Goal: Task Accomplishment & Management: Manage account settings

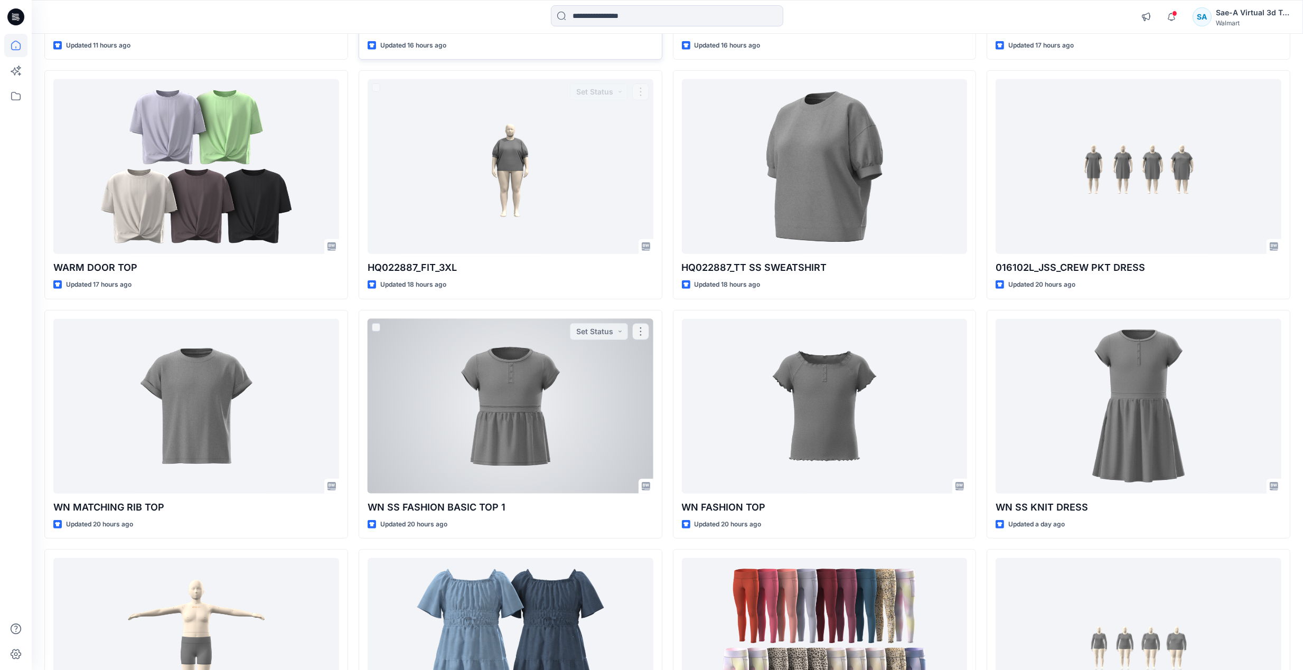
scroll to position [956, 0]
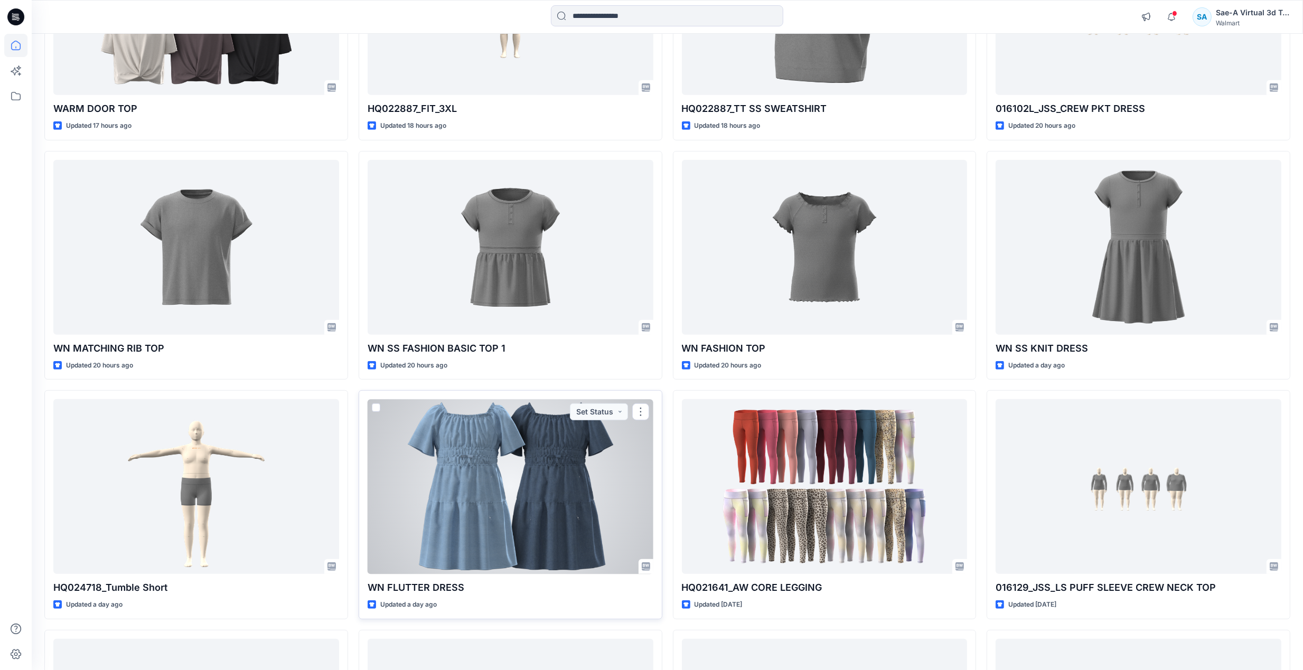
click at [531, 518] on div at bounding box center [511, 486] width 286 height 175
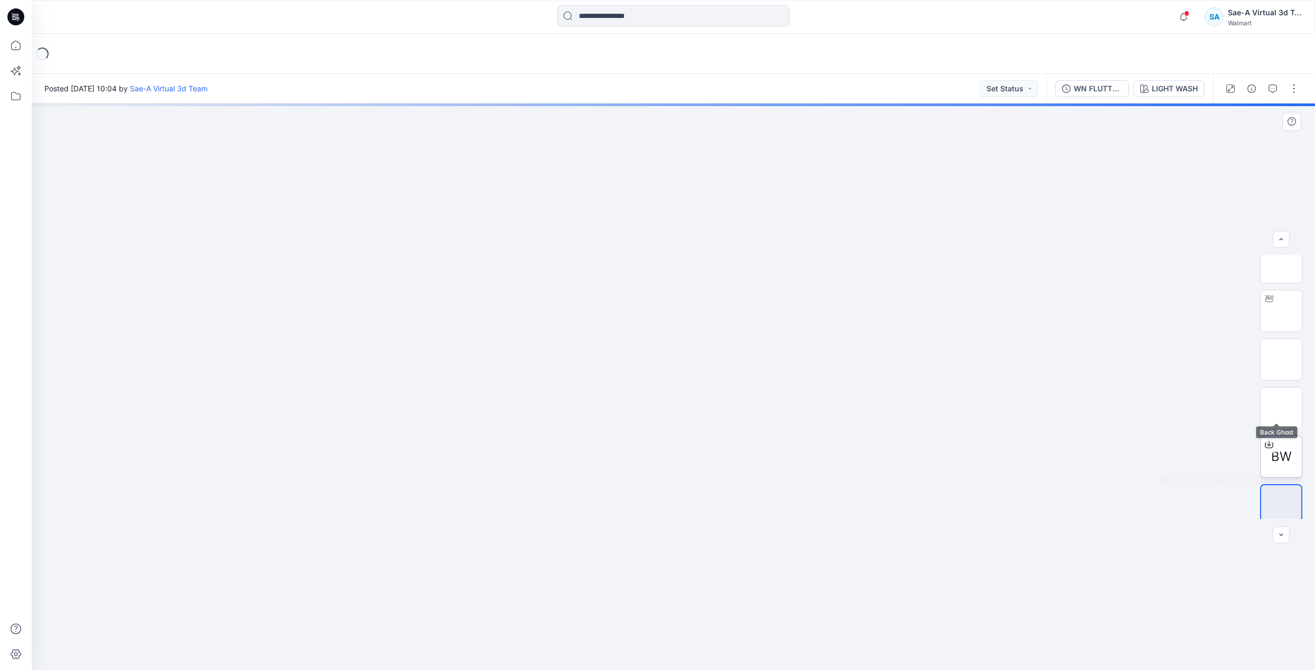
scroll to position [21, 0]
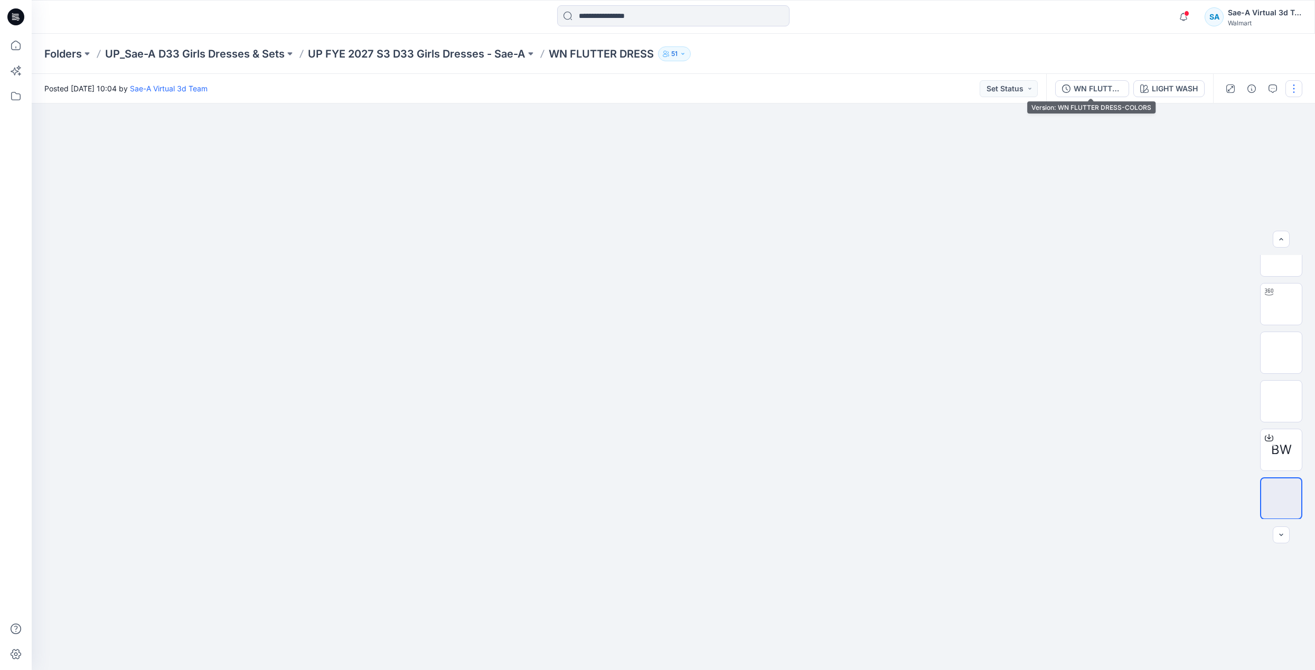
click at [1089, 83] on div "WN FLUTTER DRESS-COLORS" at bounding box center [1098, 89] width 49 height 12
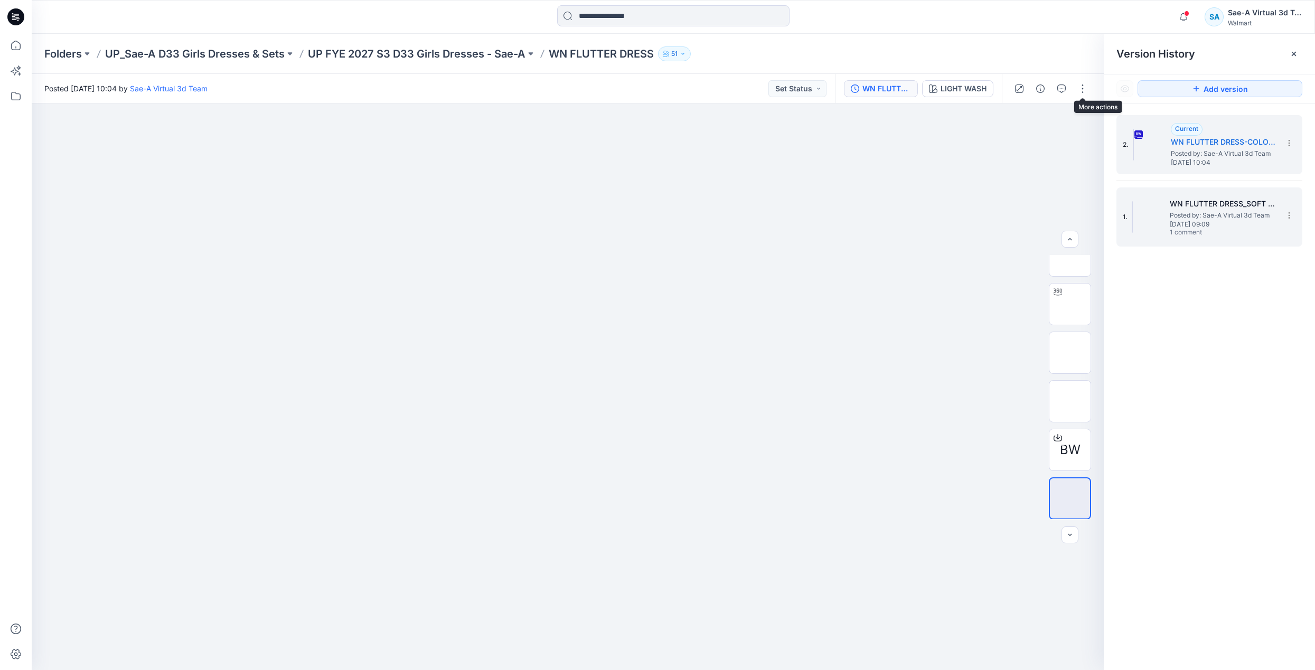
click at [1229, 221] on span "[DATE] 09:09" at bounding box center [1223, 224] width 106 height 7
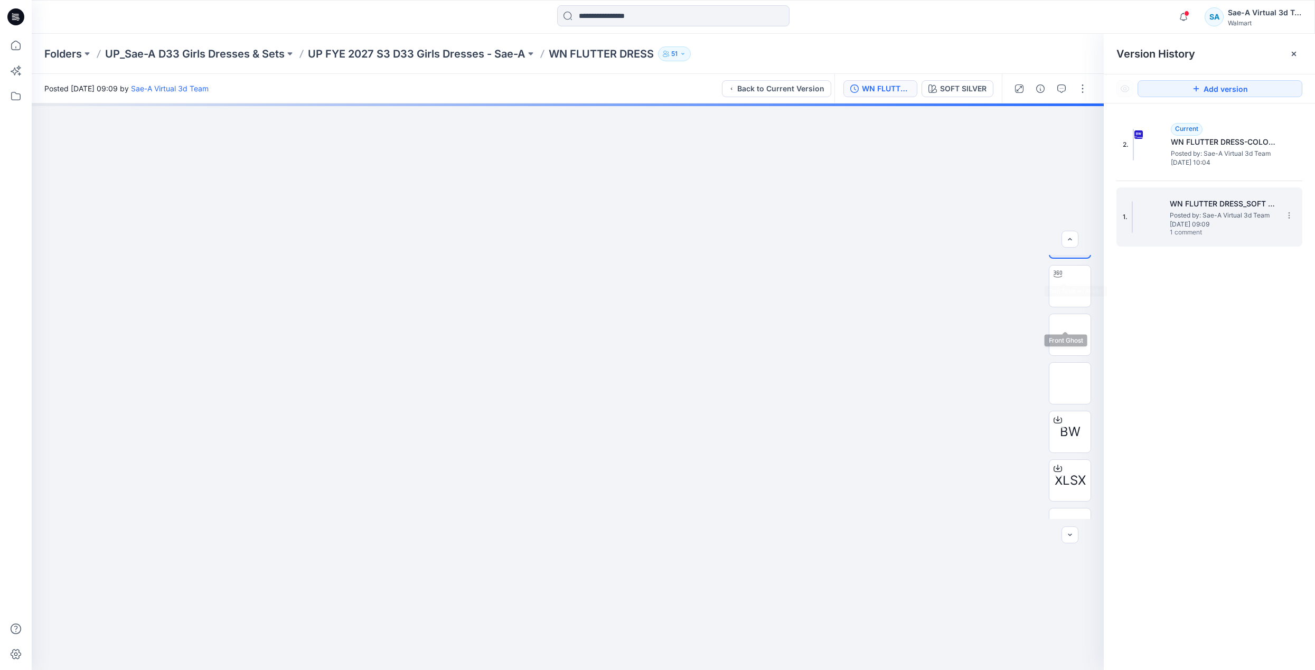
scroll to position [70, 0]
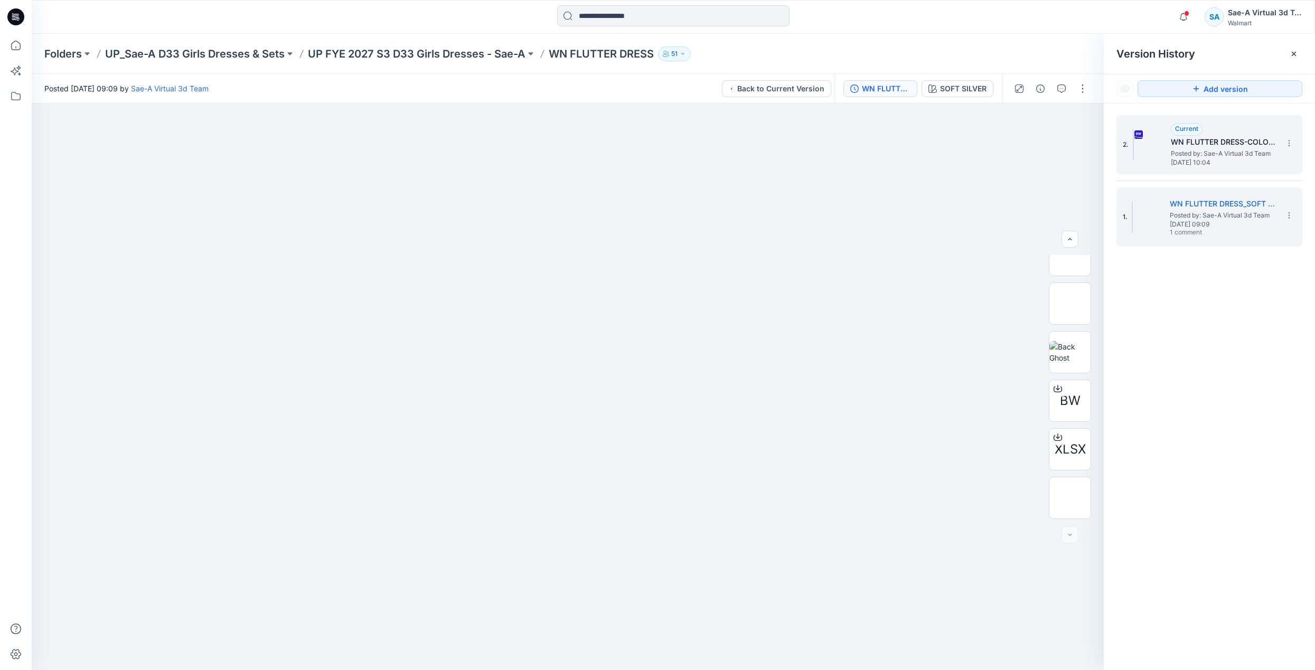
click at [1256, 159] on span "[DATE] 10:04" at bounding box center [1224, 162] width 106 height 7
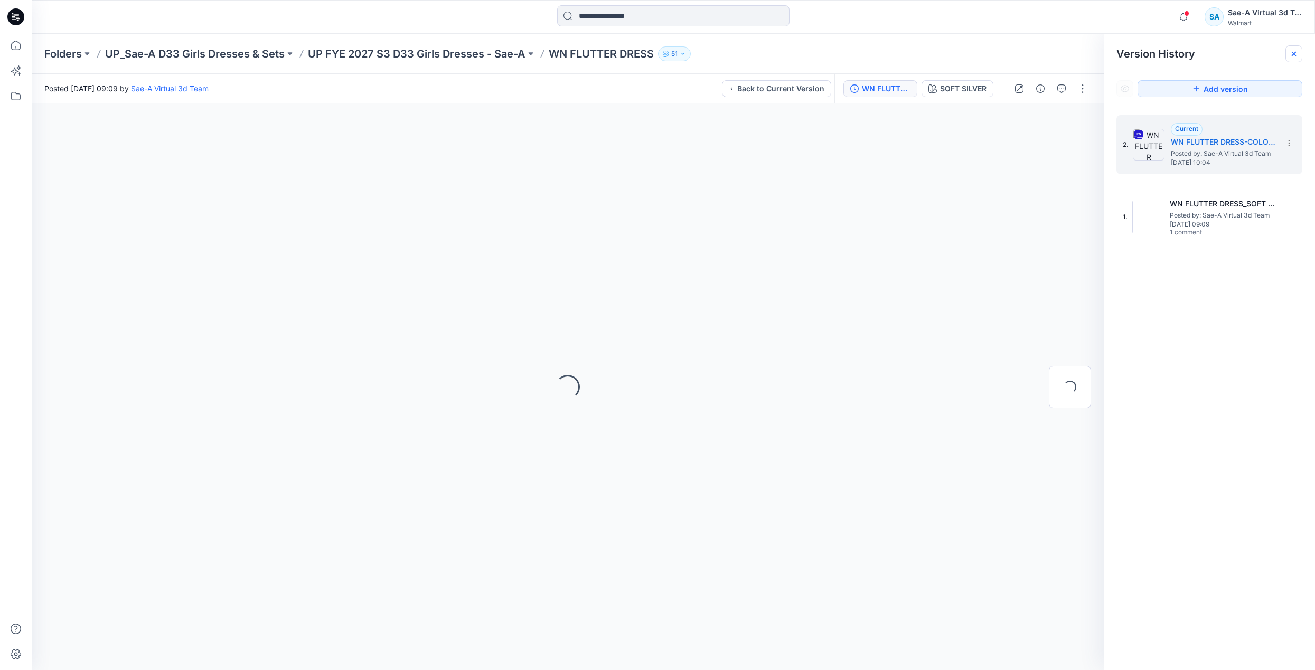
click at [1291, 52] on icon at bounding box center [1294, 54] width 8 height 8
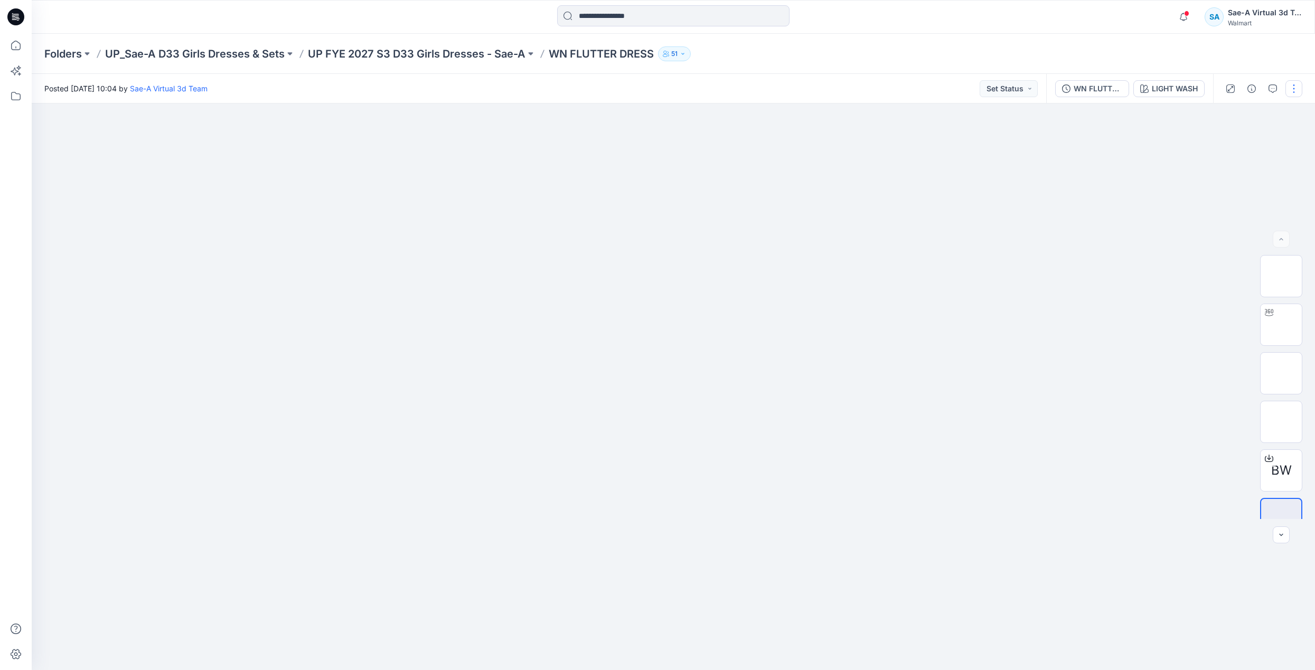
click at [1294, 87] on button "button" at bounding box center [1294, 88] width 17 height 17
click at [1231, 139] on p "Edit" at bounding box center [1226, 142] width 13 height 11
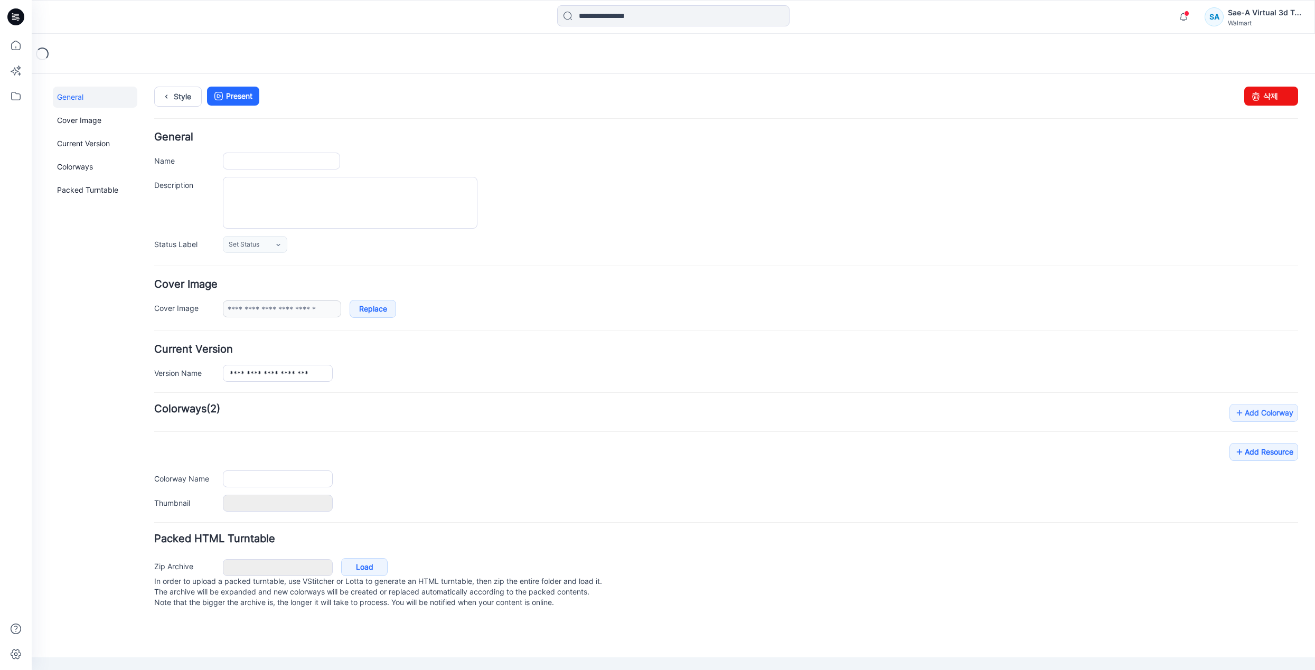
type input "**********"
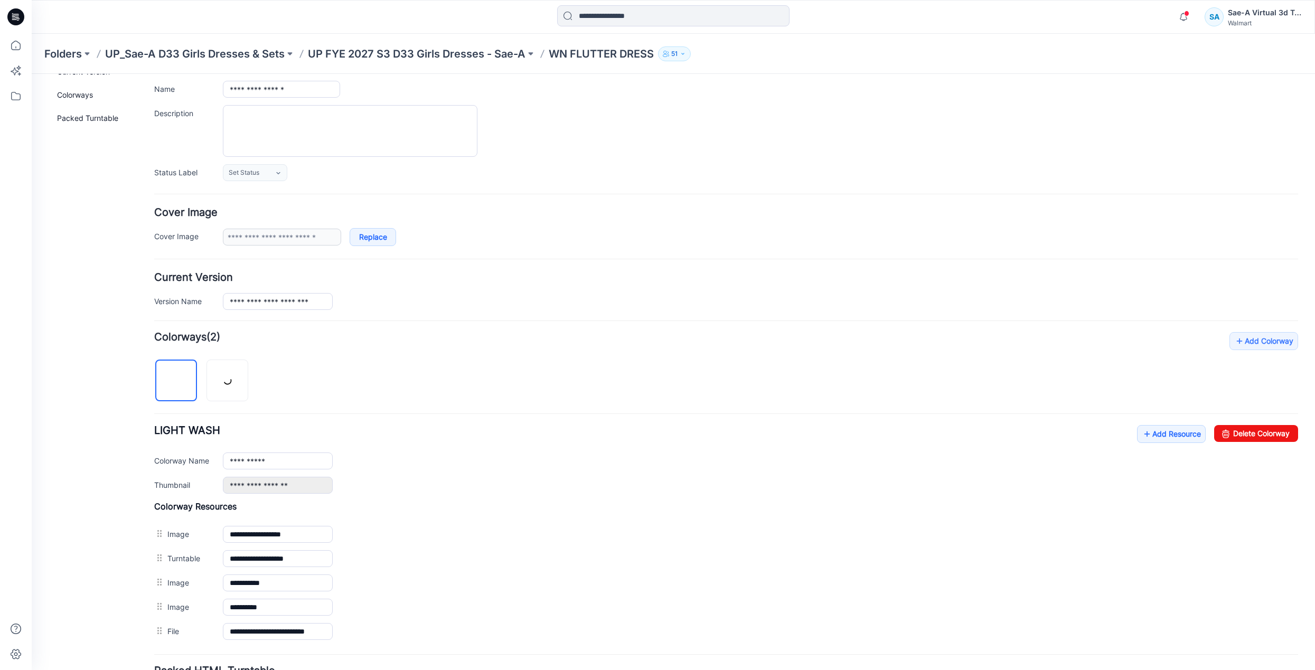
scroll to position [170, 0]
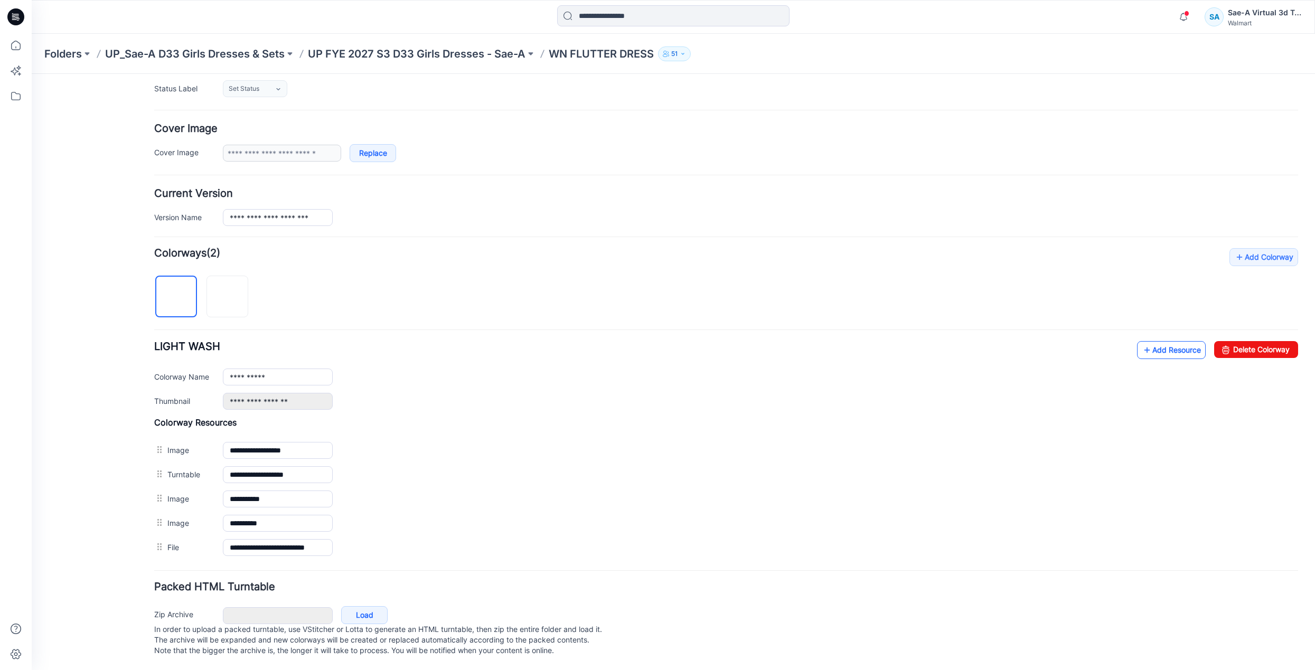
click at [1163, 341] on link "Add Resource" at bounding box center [1171, 350] width 69 height 18
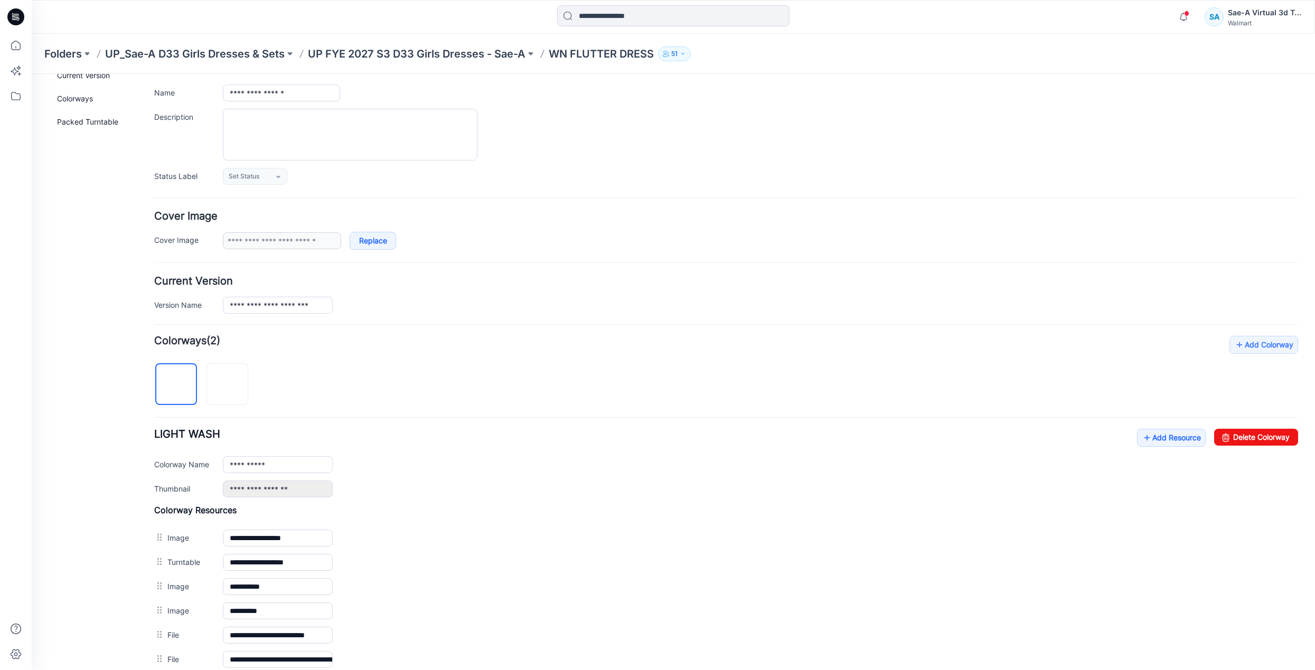
scroll to position [0, 0]
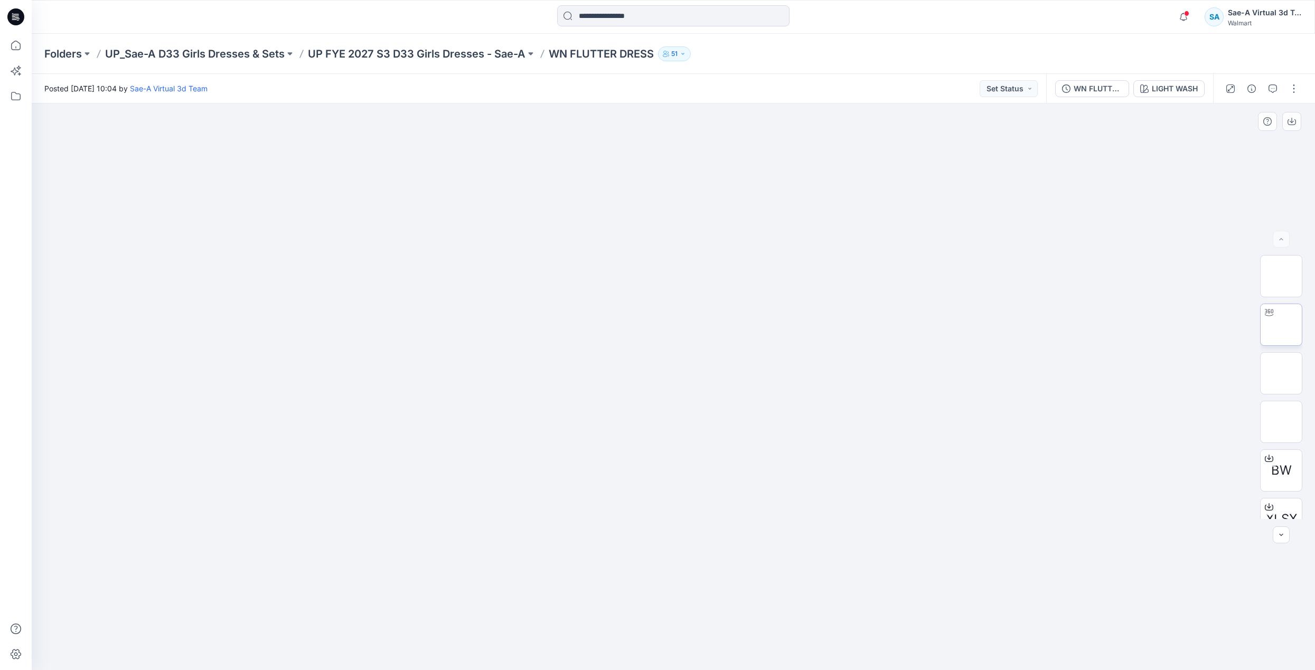
click at [1281, 325] on img at bounding box center [1281, 325] width 0 height 0
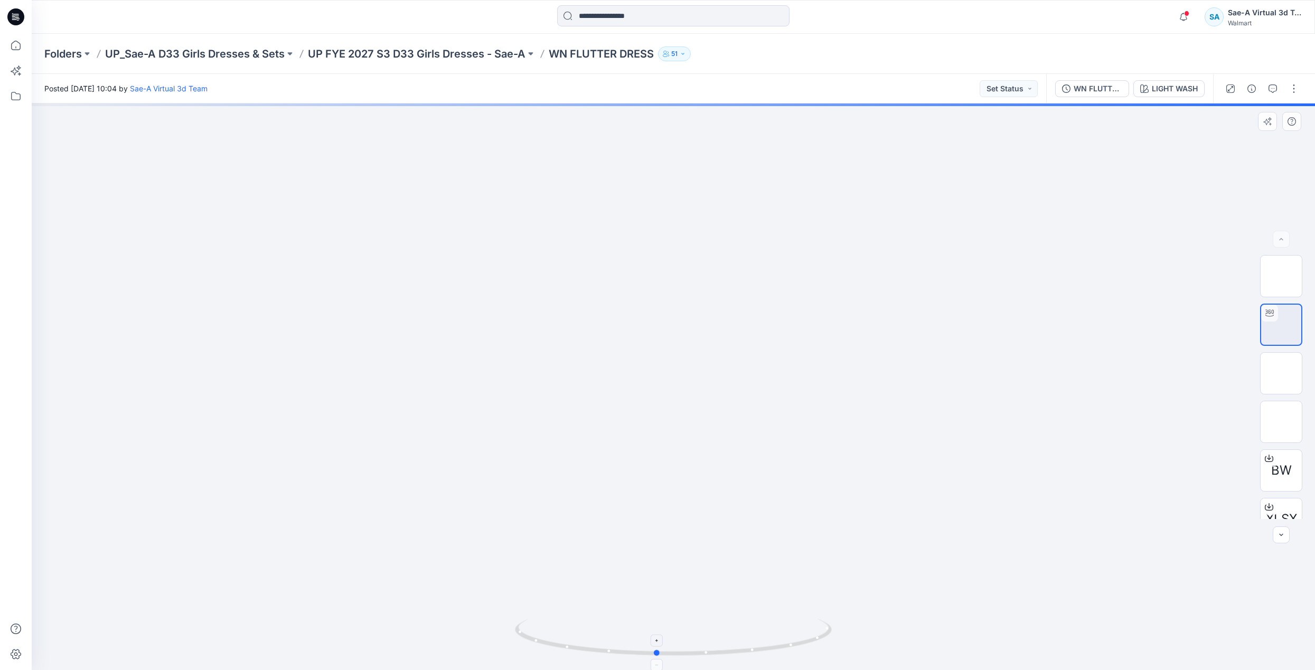
drag, startPoint x: 724, startPoint y: 652, endPoint x: 724, endPoint y: 646, distance: 6.3
click at [724, 651] on icon at bounding box center [675, 639] width 320 height 40
click at [1295, 87] on button "button" at bounding box center [1294, 88] width 17 height 17
click at [1231, 139] on p "Edit" at bounding box center [1226, 142] width 13 height 11
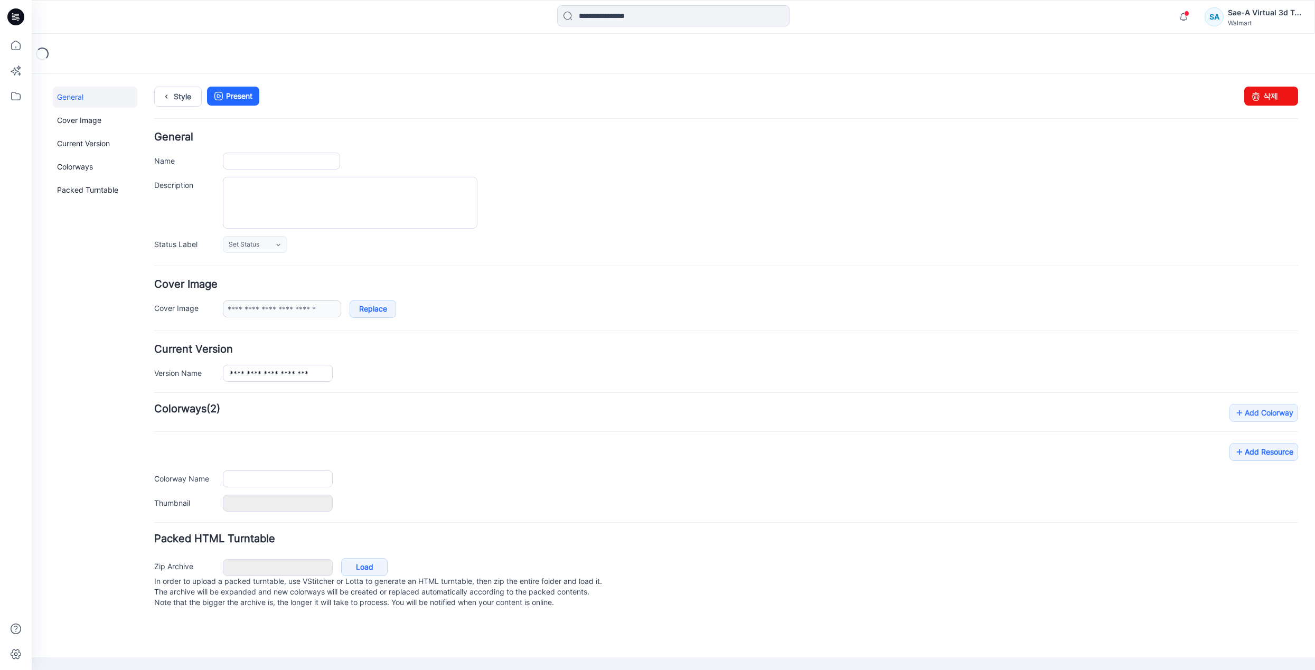
type input "**********"
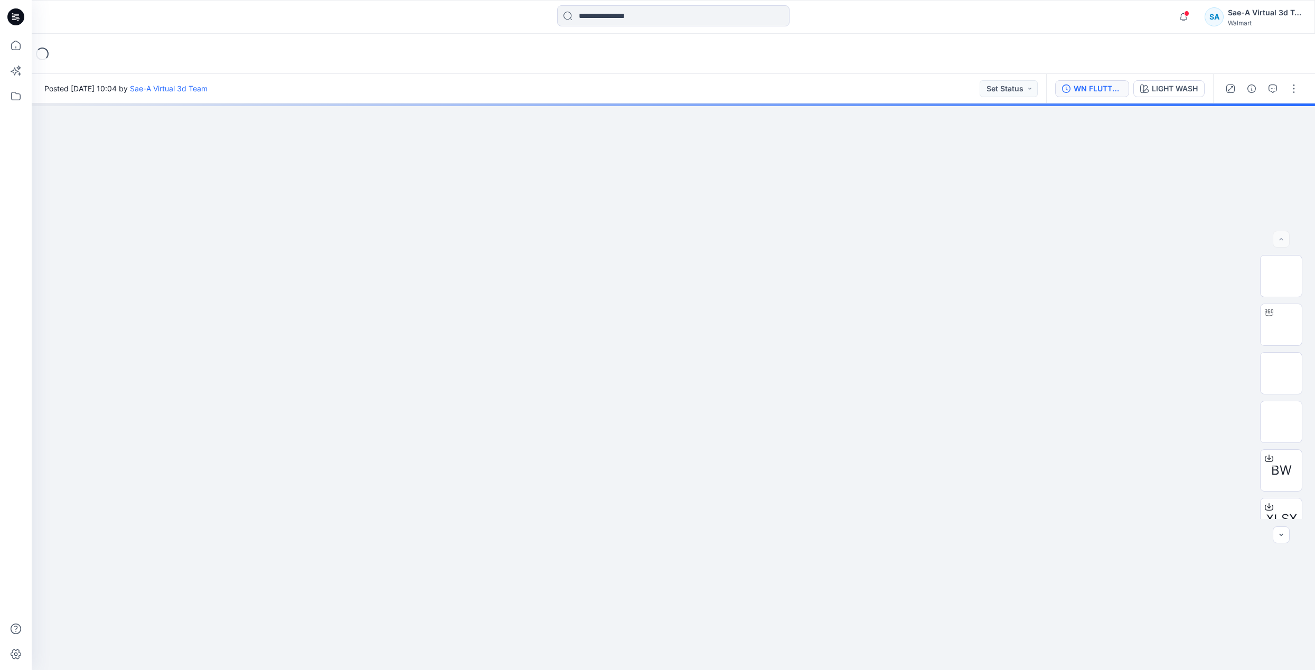
click at [1083, 84] on div "WN FLUTTER DRESS-COLORS" at bounding box center [1098, 89] width 49 height 12
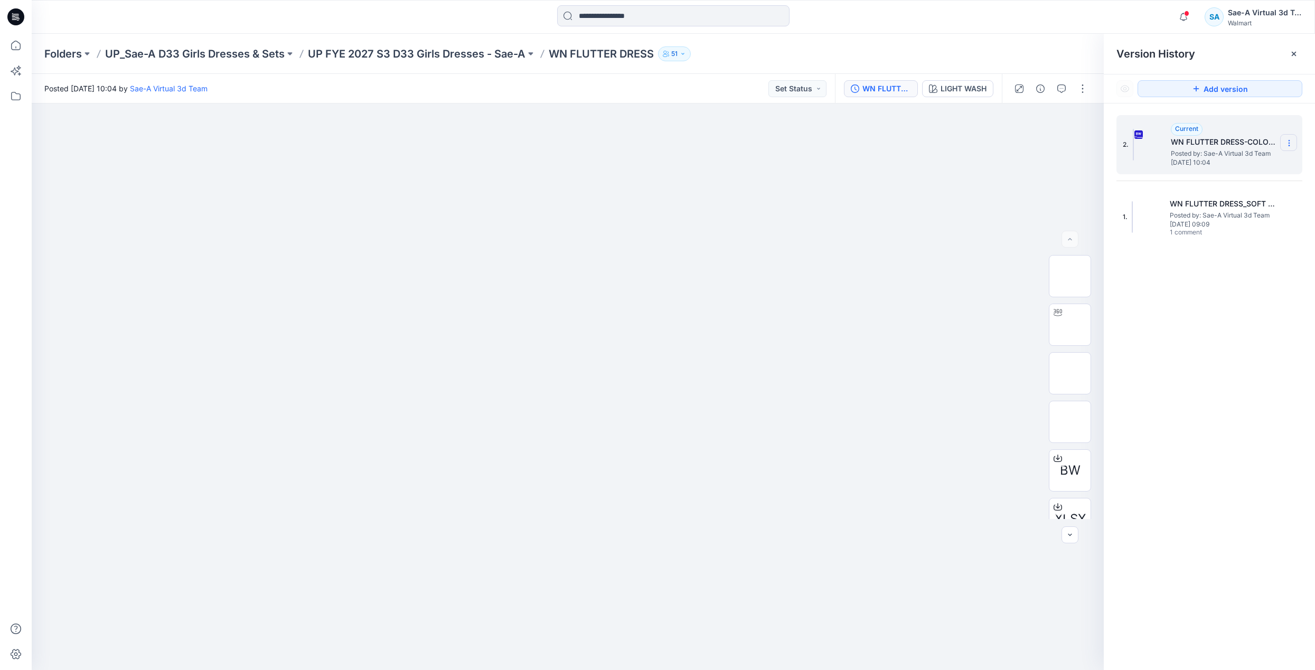
click at [1293, 142] on icon at bounding box center [1289, 143] width 8 height 8
click at [1234, 230] on span "Delete Version" at bounding box center [1216, 232] width 49 height 13
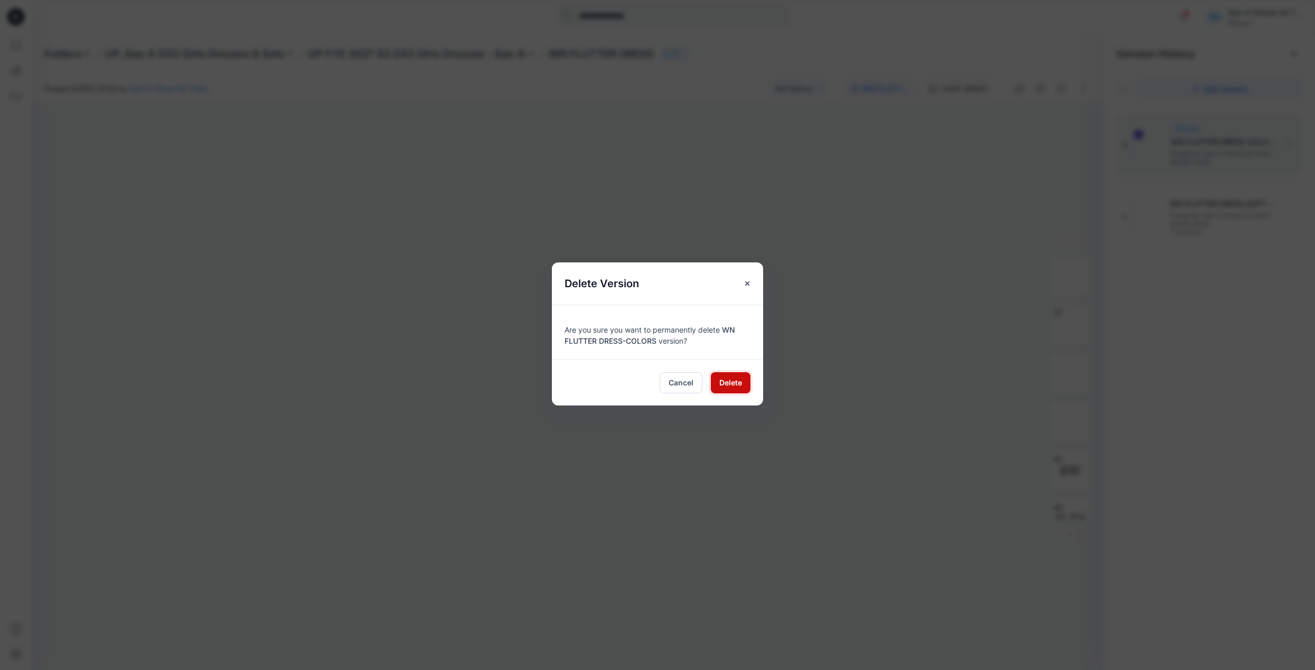
click at [730, 385] on span "Delete" at bounding box center [730, 382] width 23 height 11
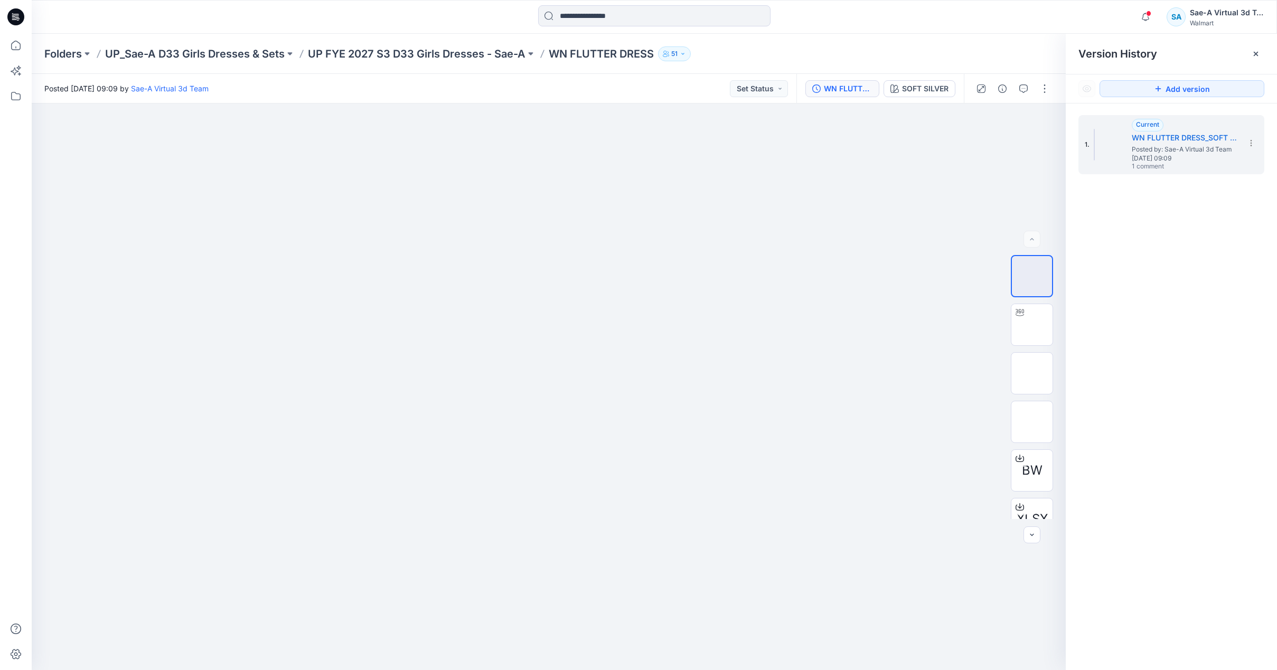
click at [241, 48] on p "UP_Sae-A D33 Girls Dresses & Sets" at bounding box center [195, 53] width 180 height 15
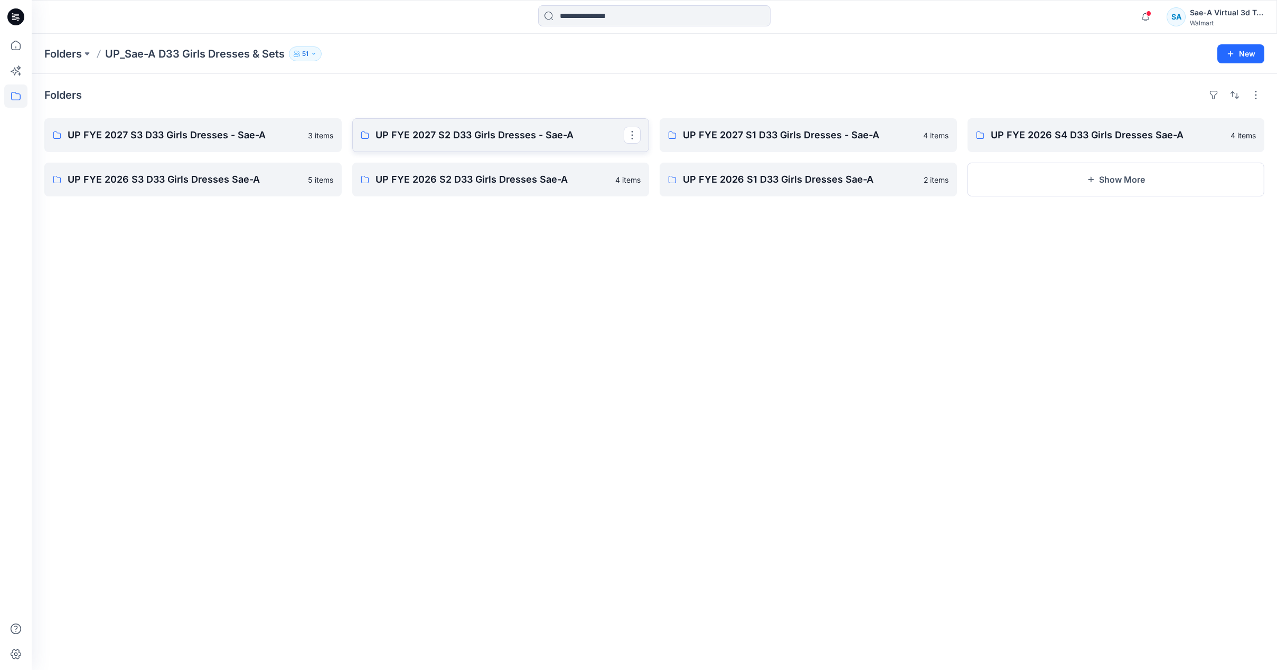
click at [474, 143] on link "UP FYE 2027 S2 D33 Girls Dresses - Sae-A" at bounding box center [500, 135] width 297 height 34
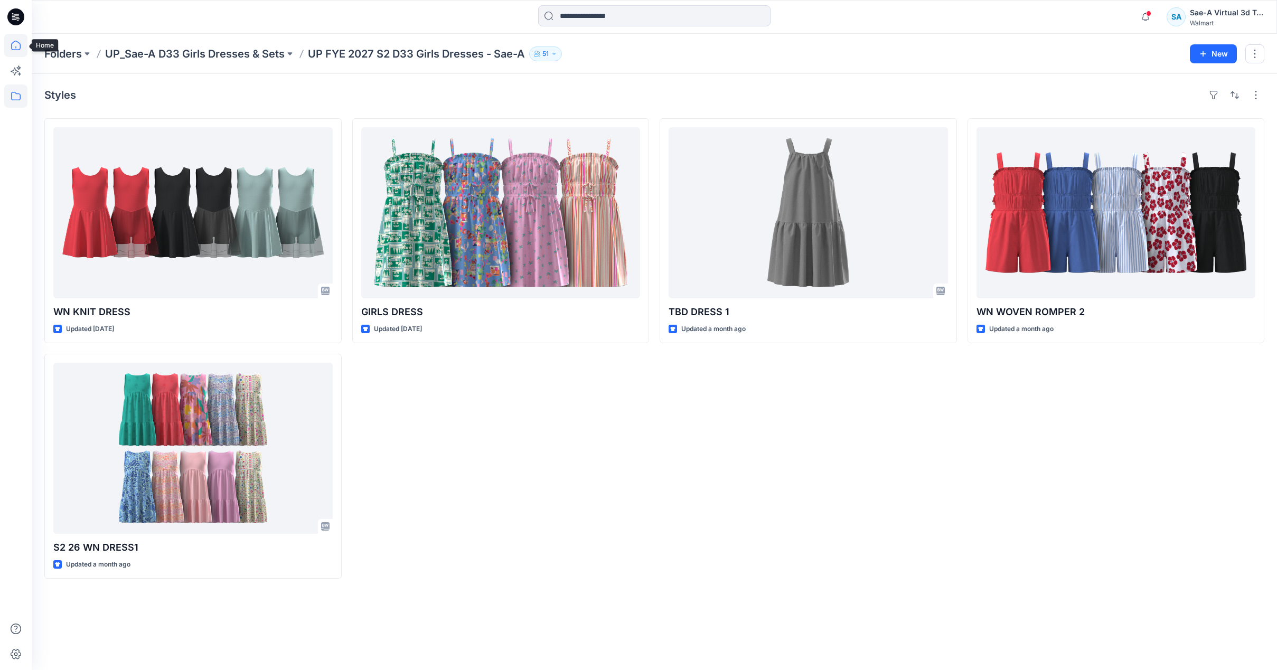
click at [15, 46] on icon at bounding box center [15, 45] width 23 height 23
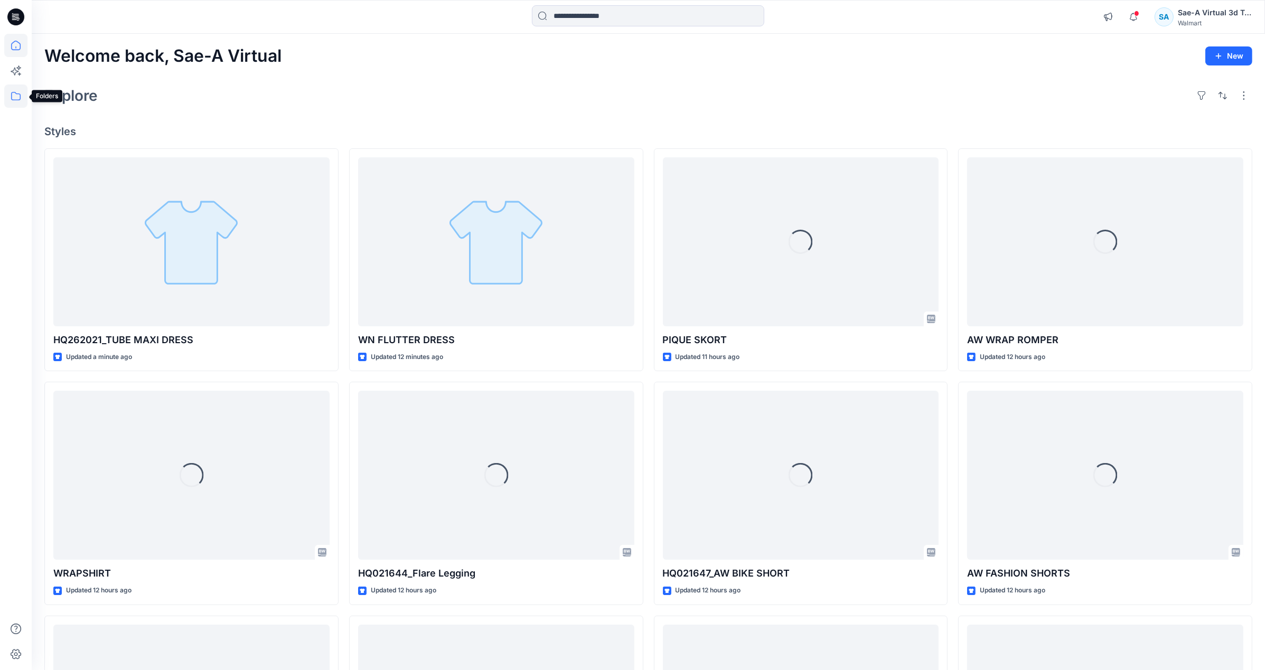
click at [12, 88] on icon at bounding box center [15, 96] width 23 height 23
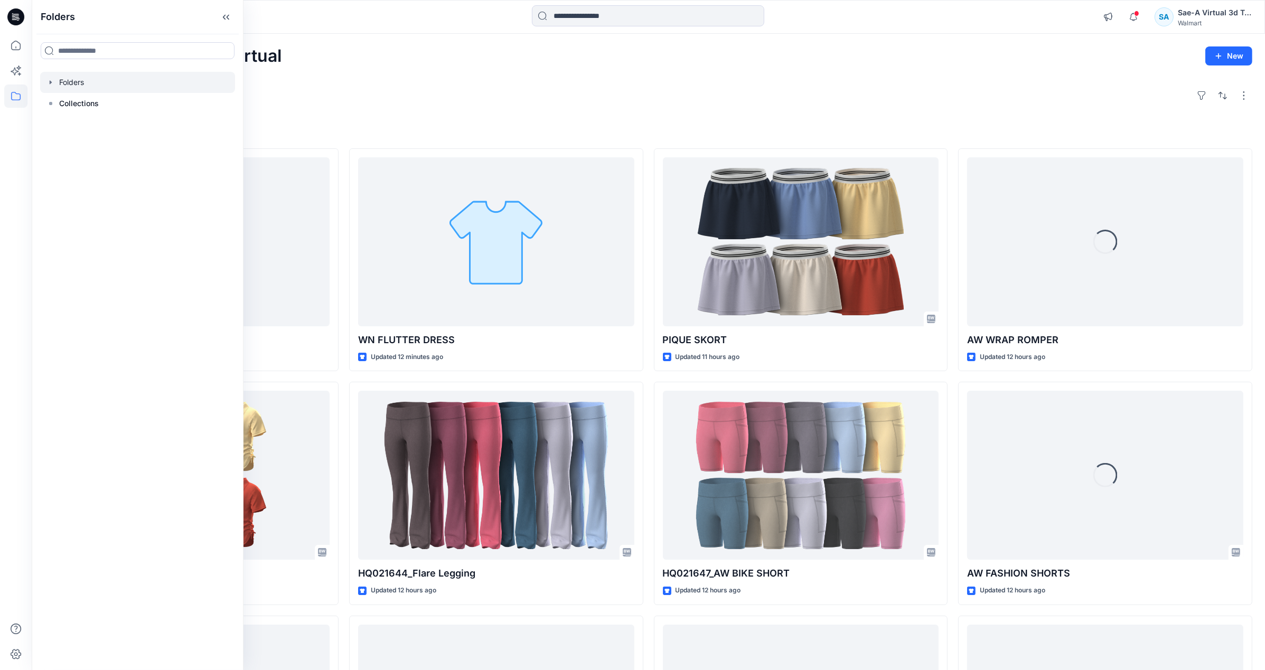
click at [48, 77] on div at bounding box center [137, 82] width 195 height 21
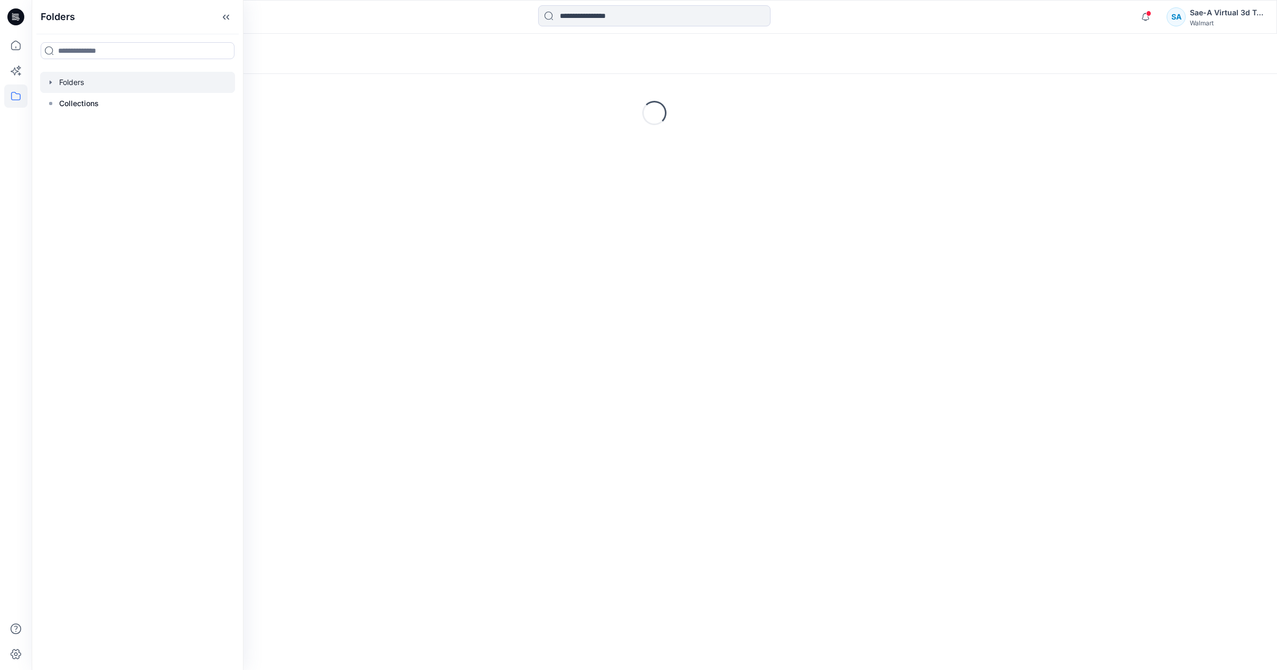
click at [49, 80] on icon "button" at bounding box center [50, 82] width 8 height 8
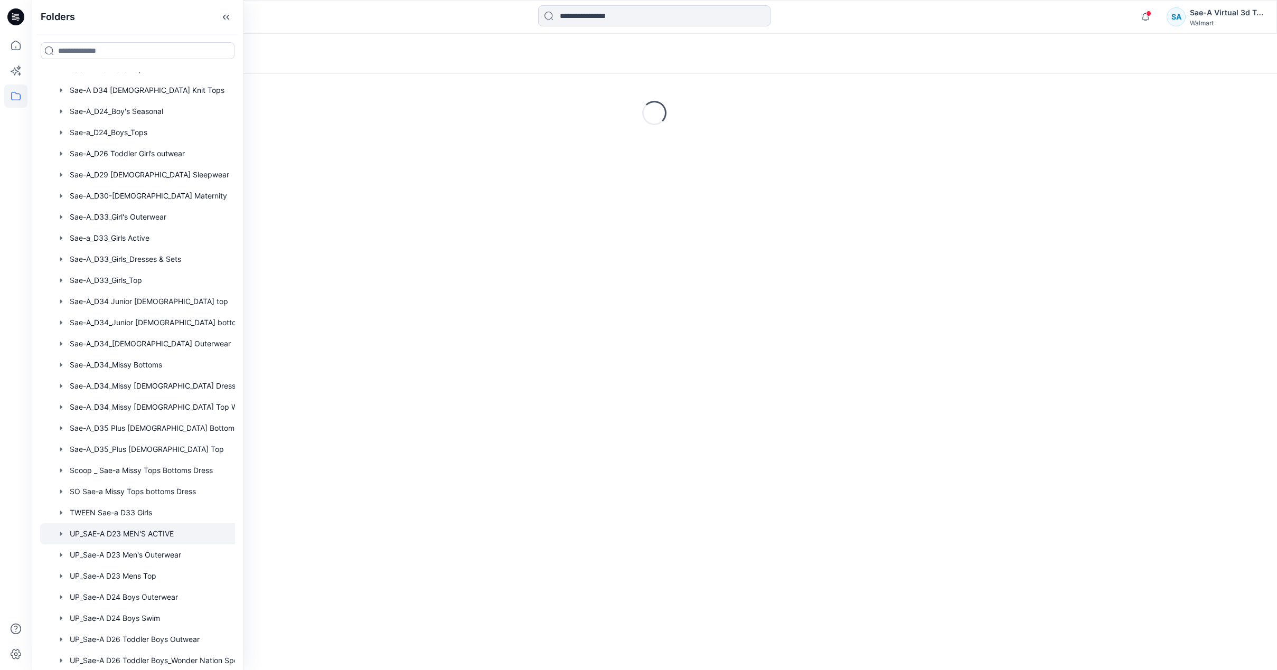
scroll to position [500, 0]
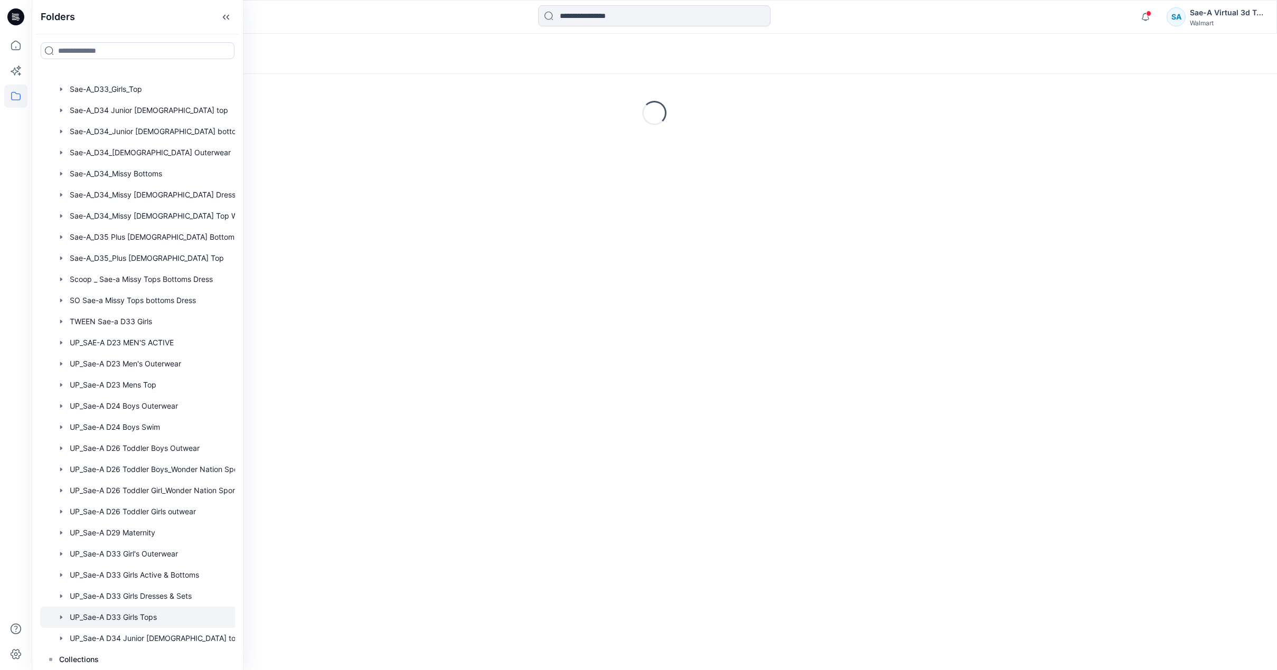
click at [150, 607] on div at bounding box center [151, 617] width 222 height 21
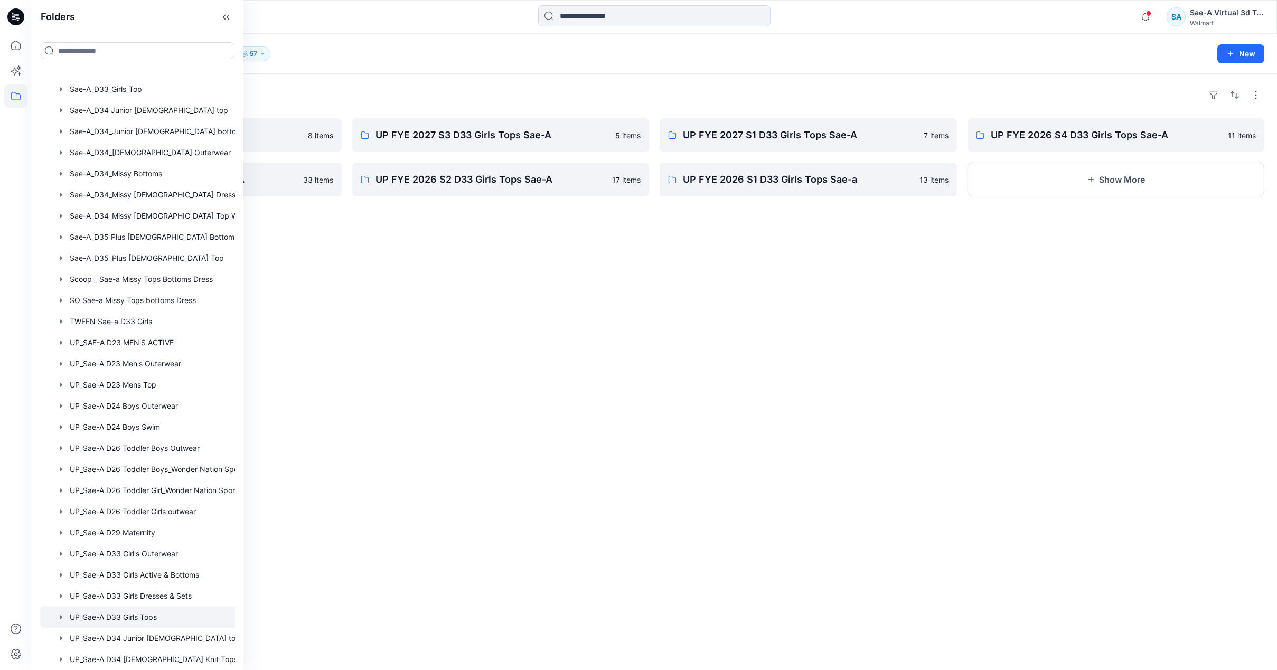
click at [480, 294] on div "Folders UP FYE 2027 S2 D33 Girls Tops Sae-A 8 items UP FYE 2026 S3 D33 Girls To…" at bounding box center [655, 372] width 1246 height 596
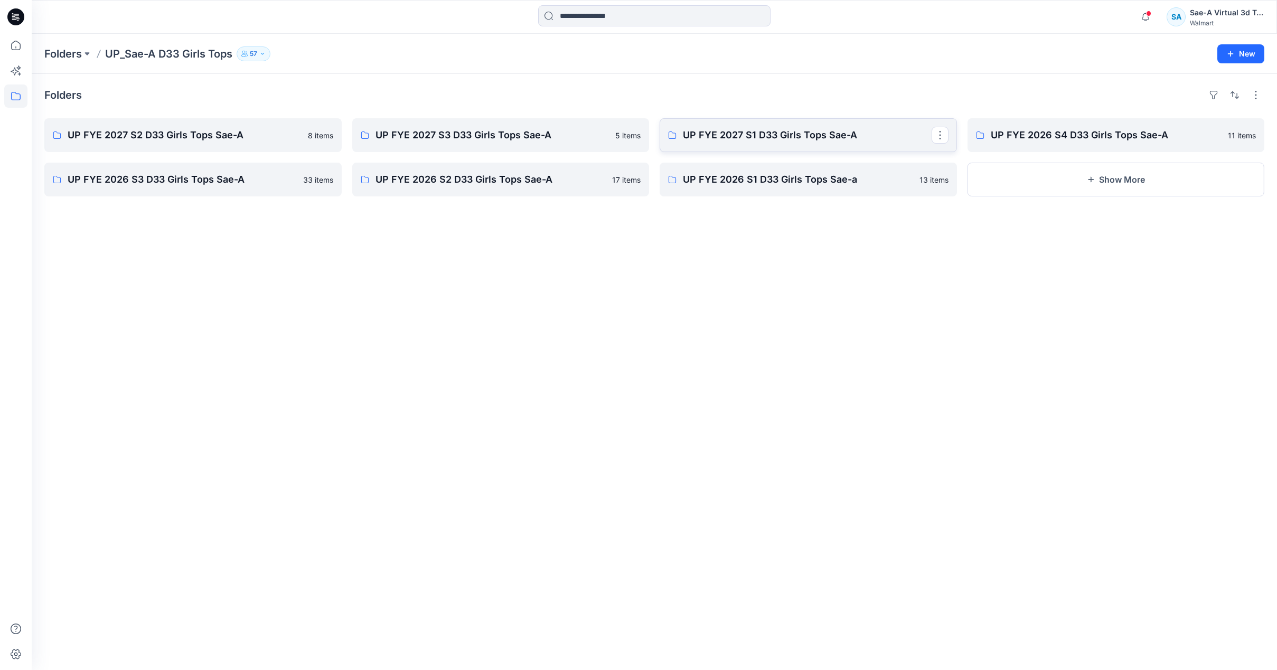
click at [779, 145] on link "UP FYE 2027 S1 D33 Girls Tops Sae-A" at bounding box center [808, 135] width 297 height 34
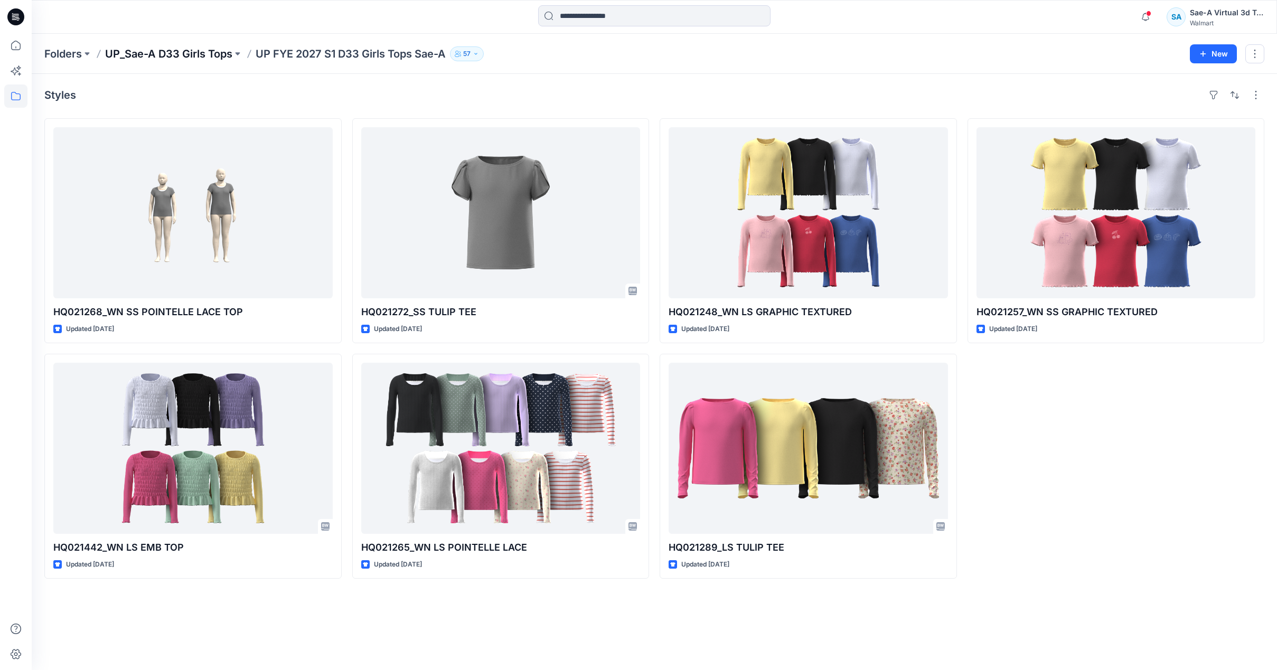
click at [191, 50] on p "UP_Sae-A D33 Girls Tops" at bounding box center [168, 53] width 127 height 15
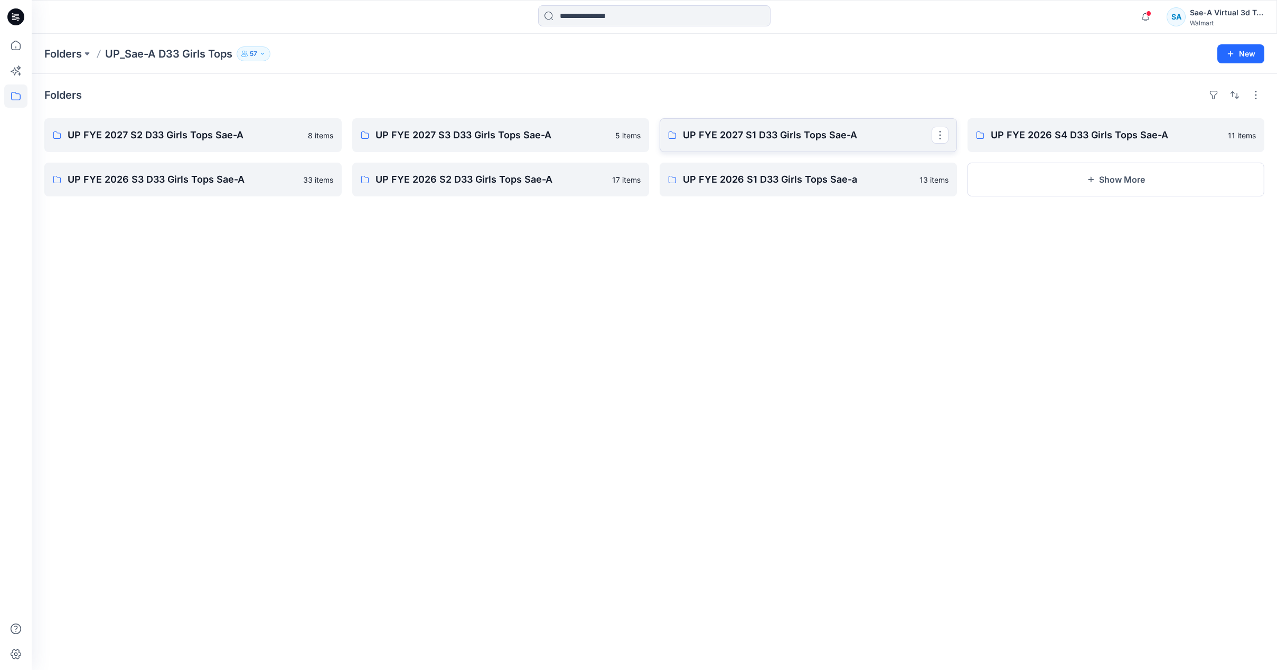
click at [787, 136] on p "UP FYE 2027 S1 D33 Girls Tops Sae-A" at bounding box center [807, 135] width 249 height 15
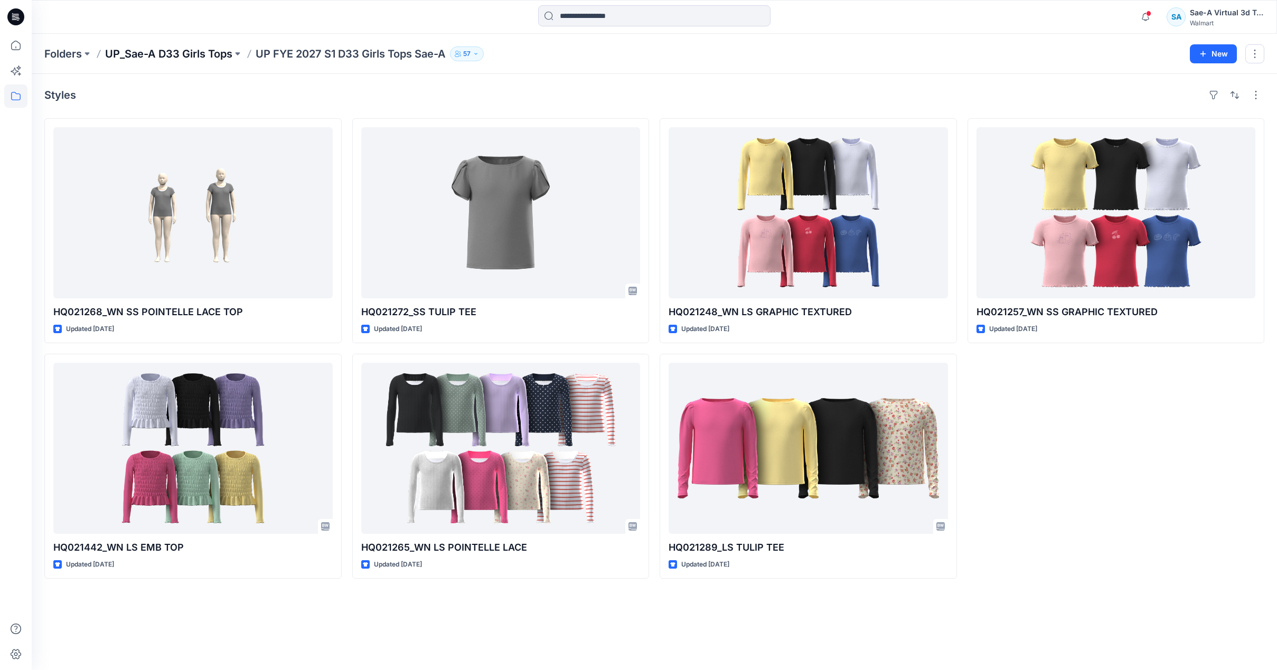
click at [203, 52] on p "UP_Sae-A D33 Girls Tops" at bounding box center [168, 53] width 127 height 15
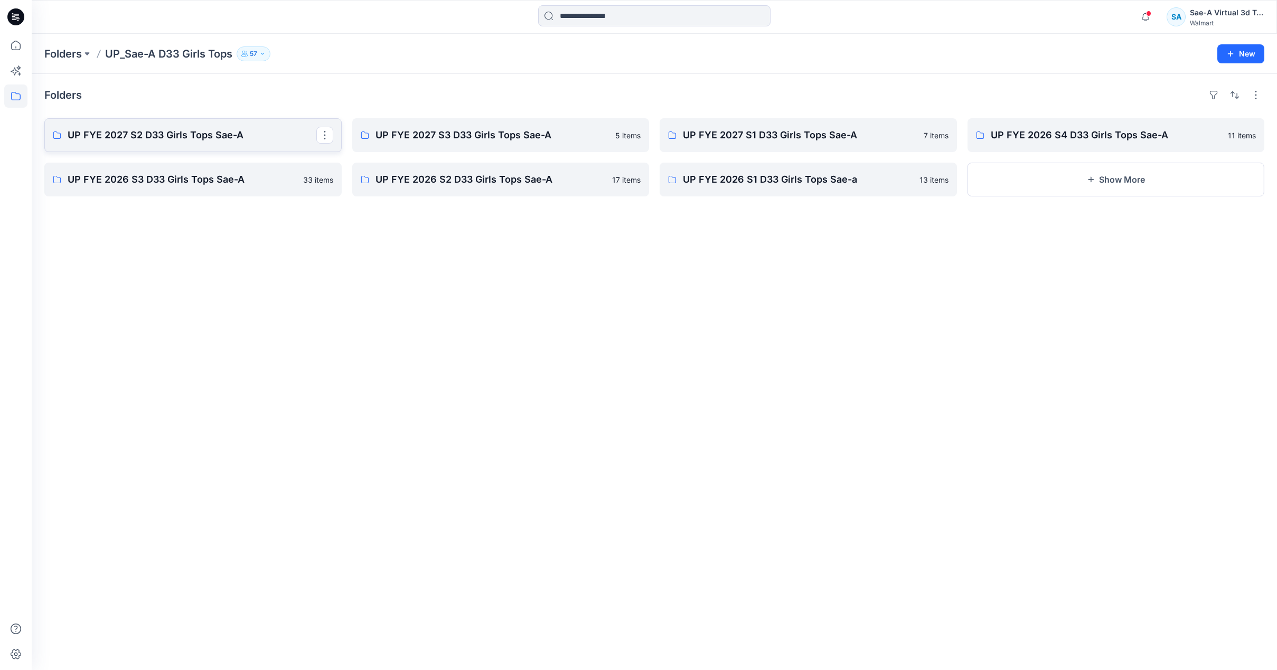
click at [220, 145] on link "UP FYE 2027 S2 D33 Girls Tops Sae-A" at bounding box center [192, 135] width 297 height 34
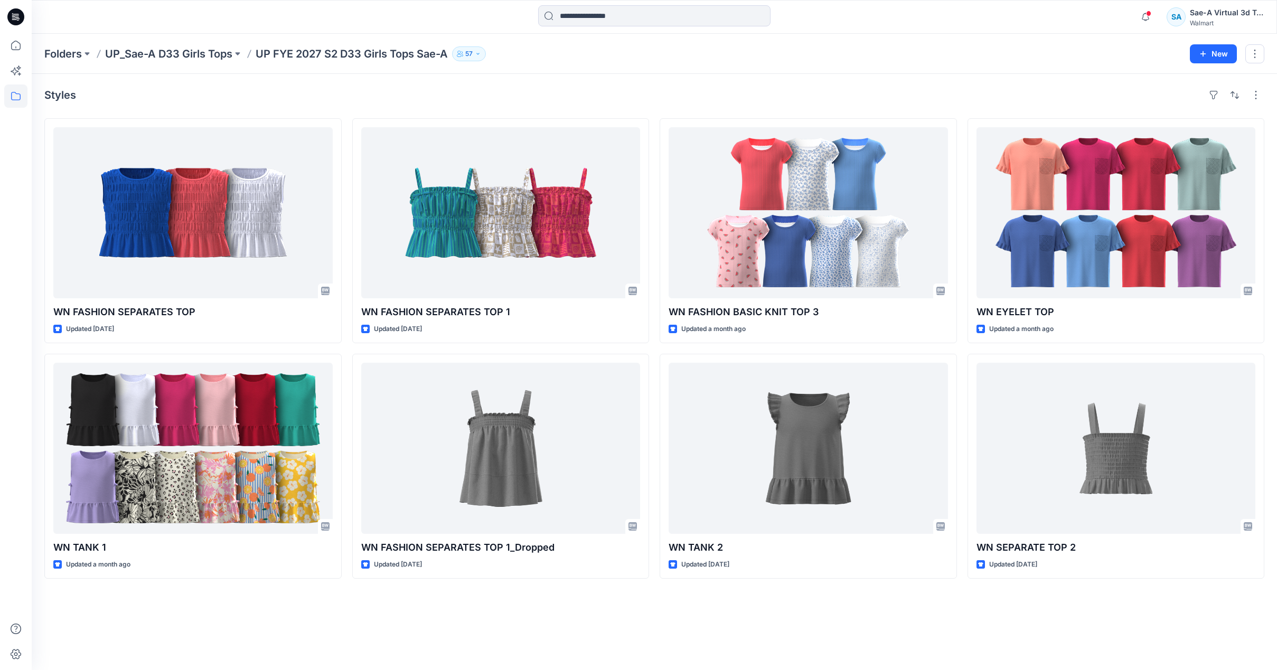
click at [376, 52] on p "UP FYE 2027 S2 D33 Girls Tops Sae-A" at bounding box center [352, 53] width 192 height 15
click at [203, 55] on p "UP_Sae-A D33 Girls Tops" at bounding box center [168, 53] width 127 height 15
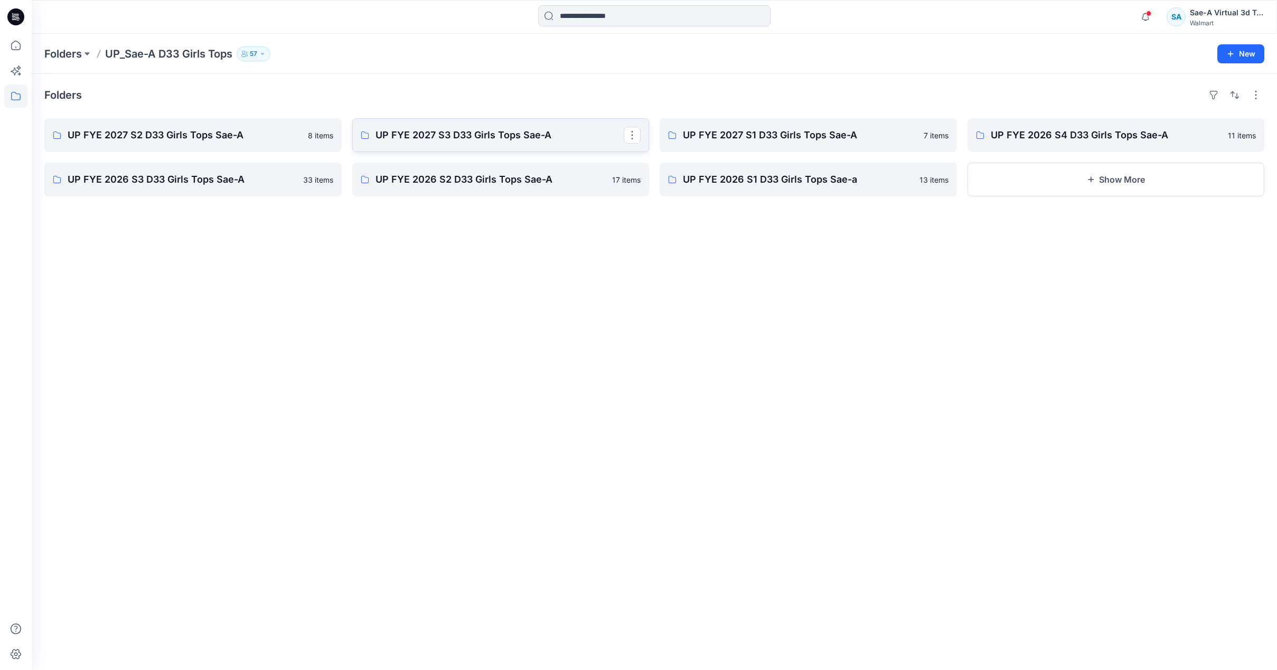
click at [486, 142] on p "UP FYE 2027 S3 D33 Girls Tops Sae-A" at bounding box center [500, 135] width 249 height 15
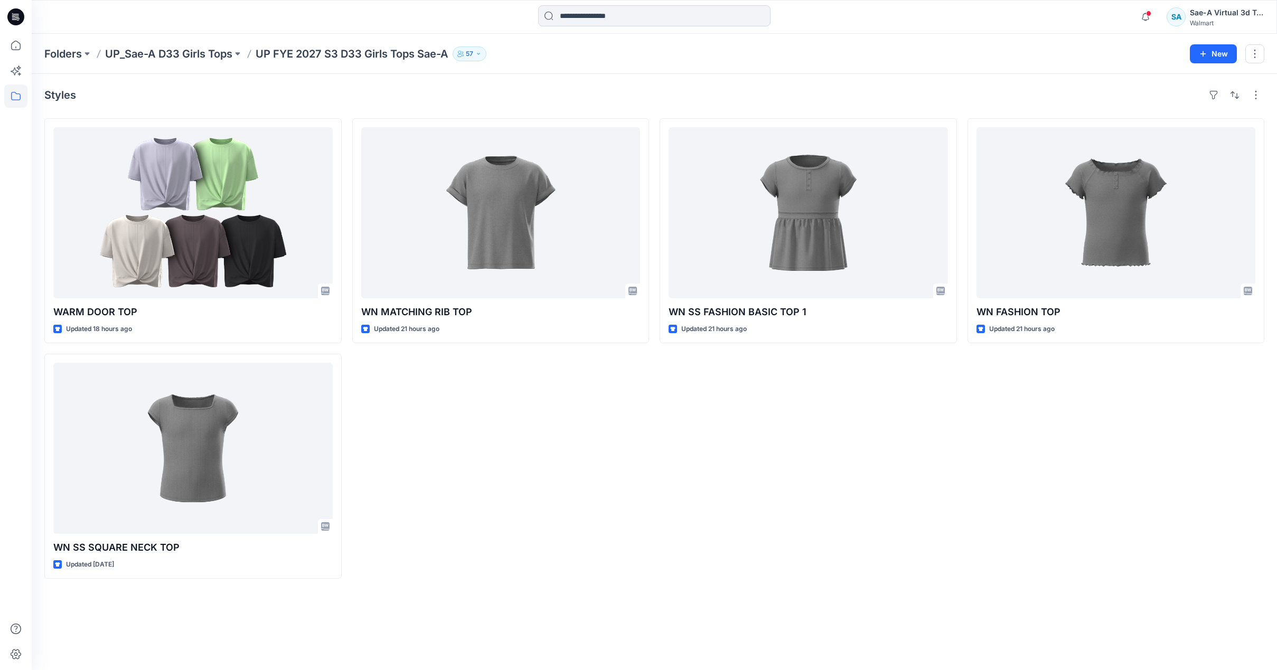
click at [368, 79] on div "Styles WARM DOOR TOP Updated 18 hours ago WN SS SQUARE NECK TOP Updated 3 days …" at bounding box center [655, 372] width 1246 height 596
click at [176, 55] on p "UP_Sae-A D33 Girls Tops" at bounding box center [168, 53] width 127 height 15
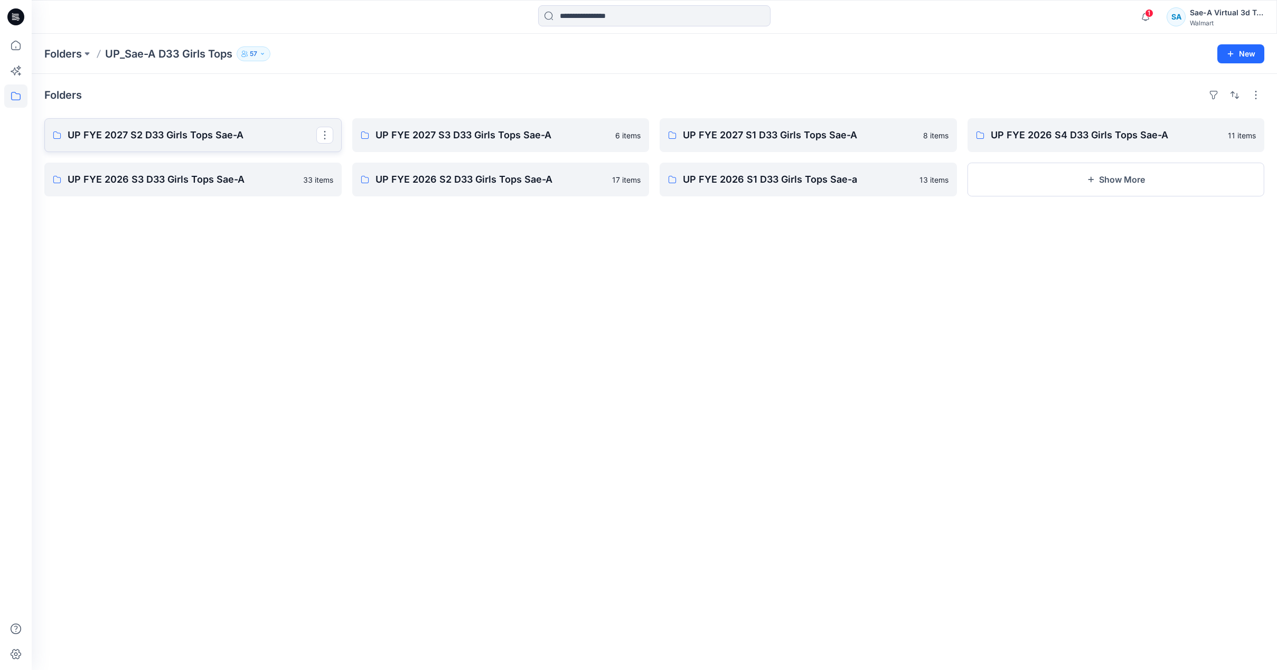
click at [220, 137] on p "UP FYE 2027 S2 D33 Girls Tops Sae-A" at bounding box center [192, 135] width 249 height 15
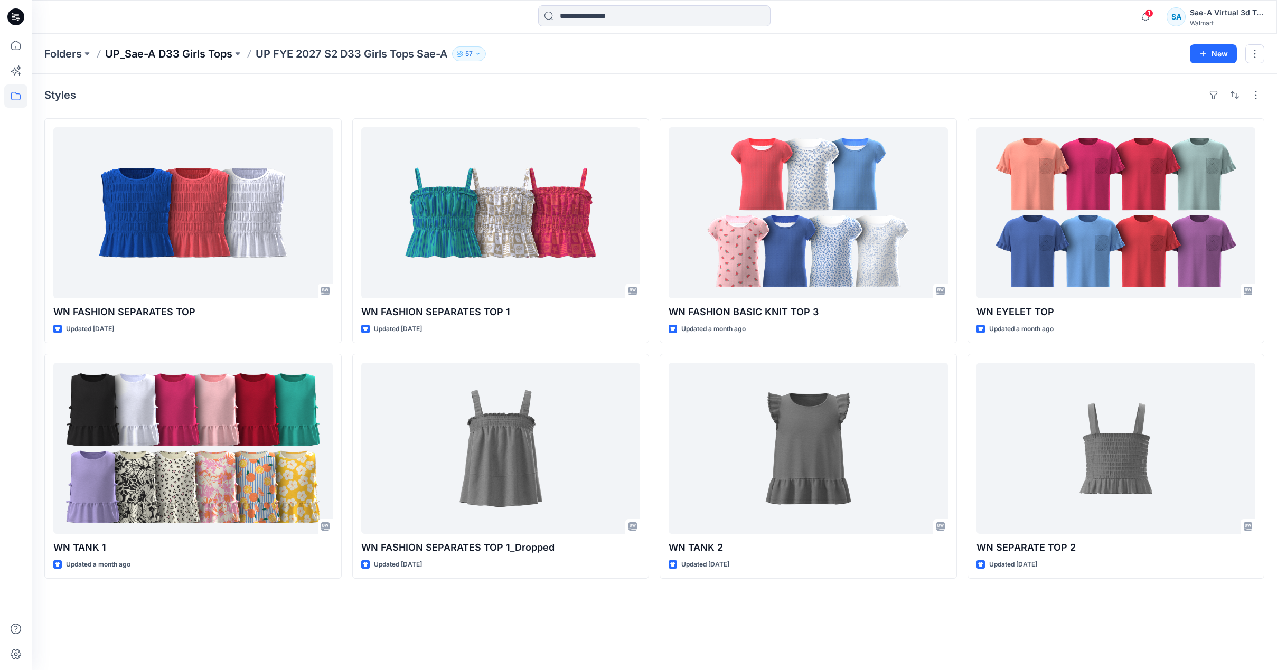
click at [199, 56] on p "UP_Sae-A D33 Girls Tops" at bounding box center [168, 53] width 127 height 15
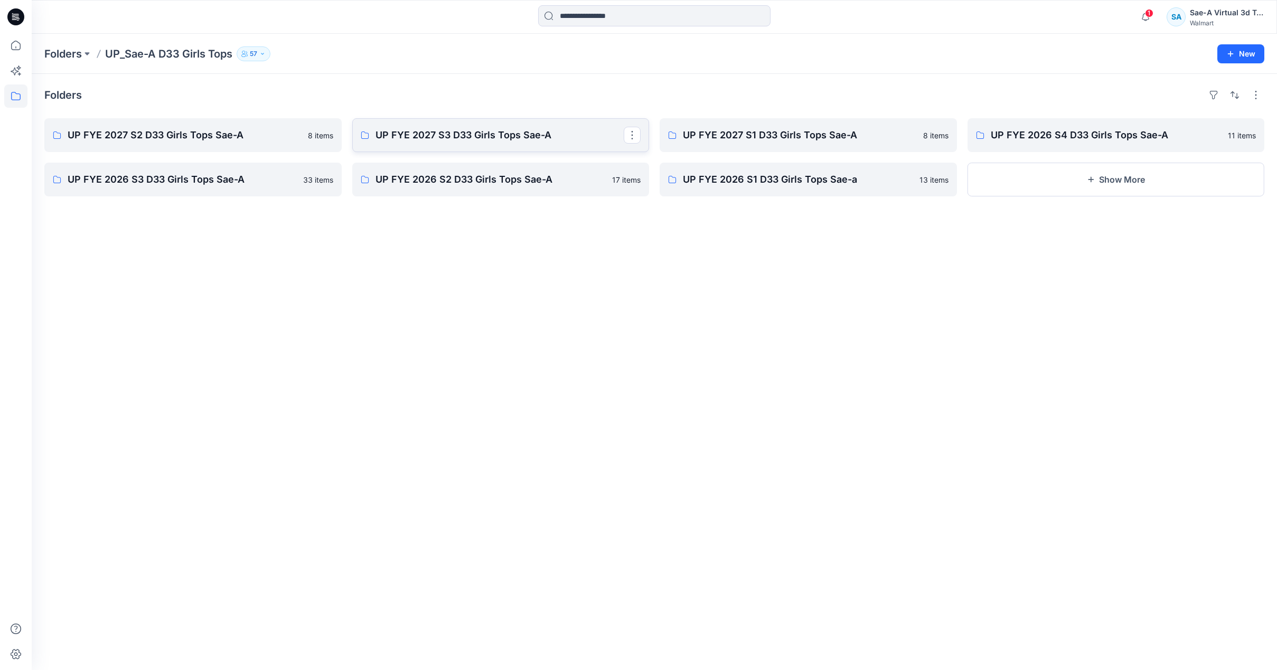
click at [457, 139] on p "UP FYE 2027 S3 D33 Girls Tops Sae-A" at bounding box center [500, 135] width 249 height 15
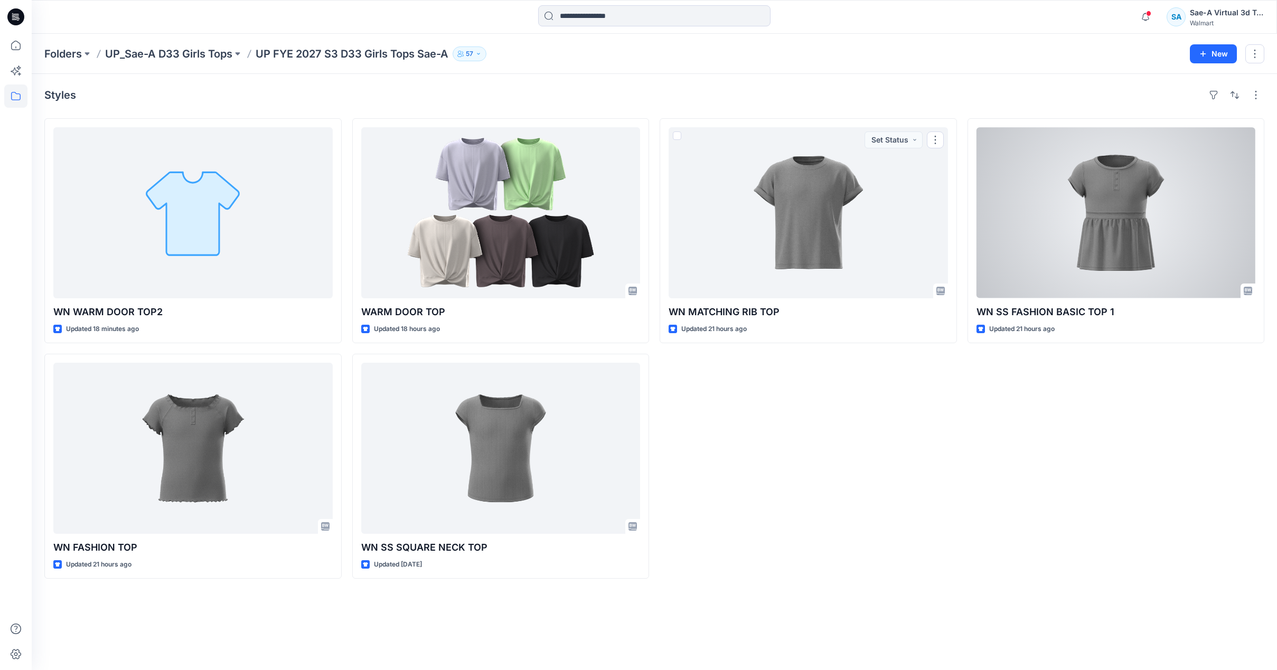
click at [1079, 274] on div at bounding box center [1116, 212] width 279 height 171
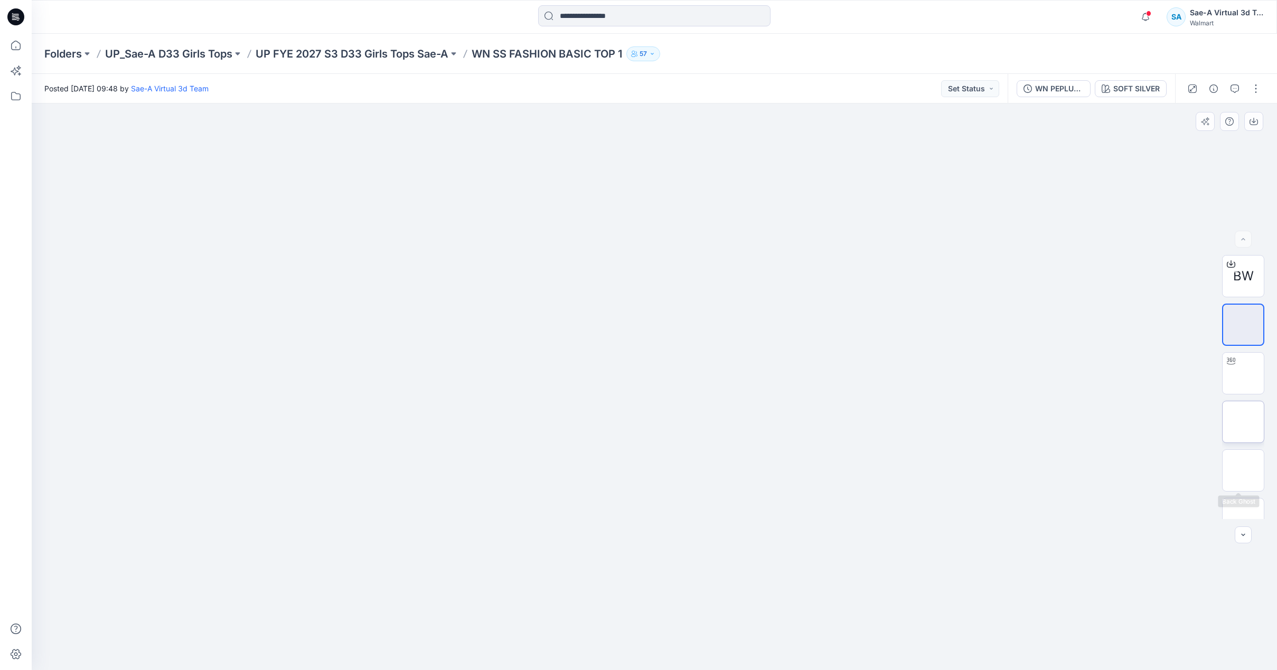
scroll to position [118, 0]
click at [603, 18] on input at bounding box center [654, 15] width 232 height 21
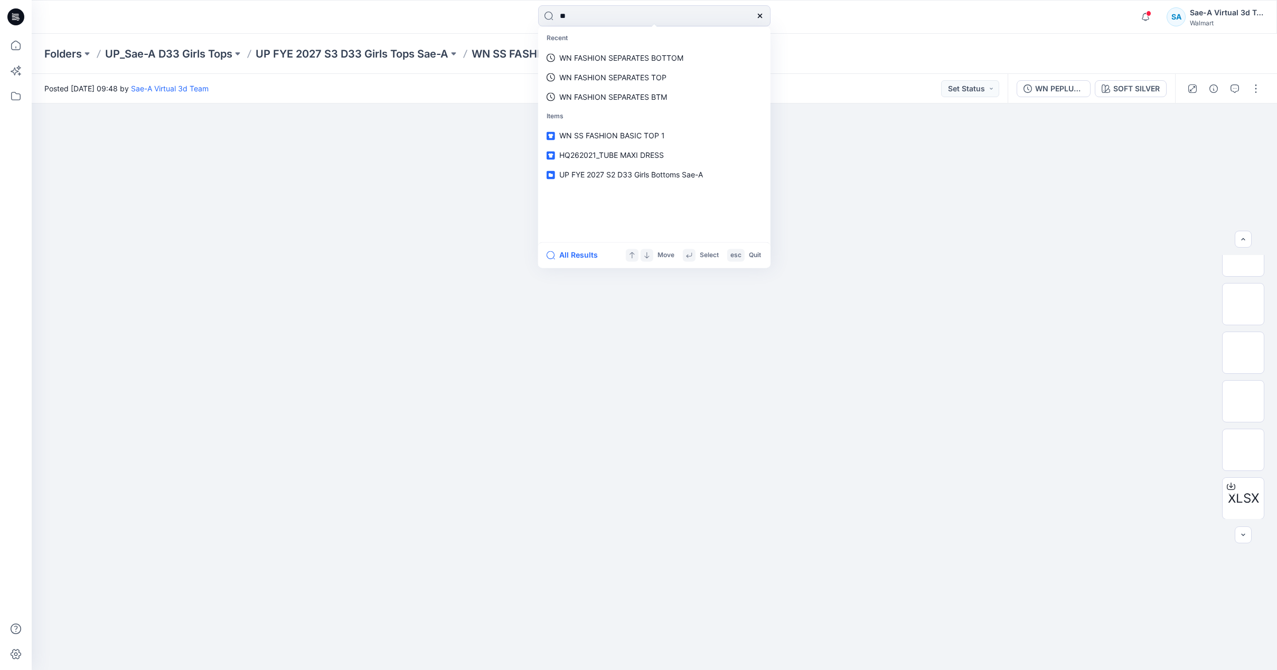
type input "*"
type input "********"
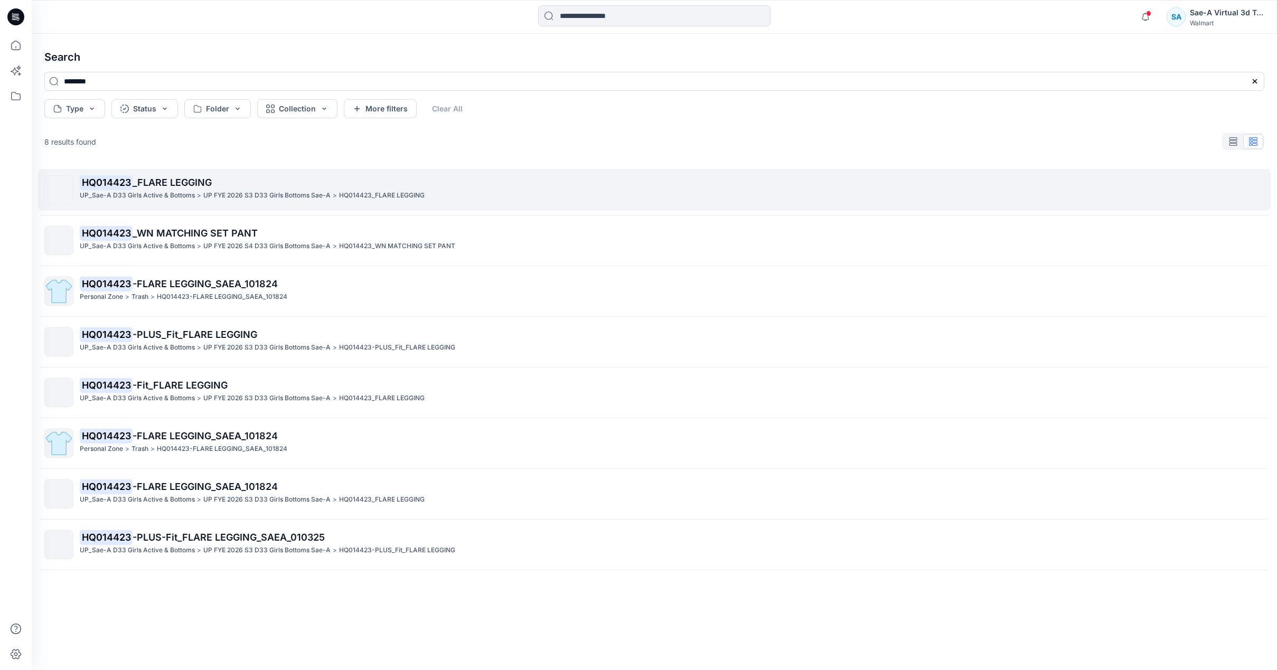
click at [167, 185] on span "_FLARE LEGGING" at bounding box center [172, 182] width 79 height 11
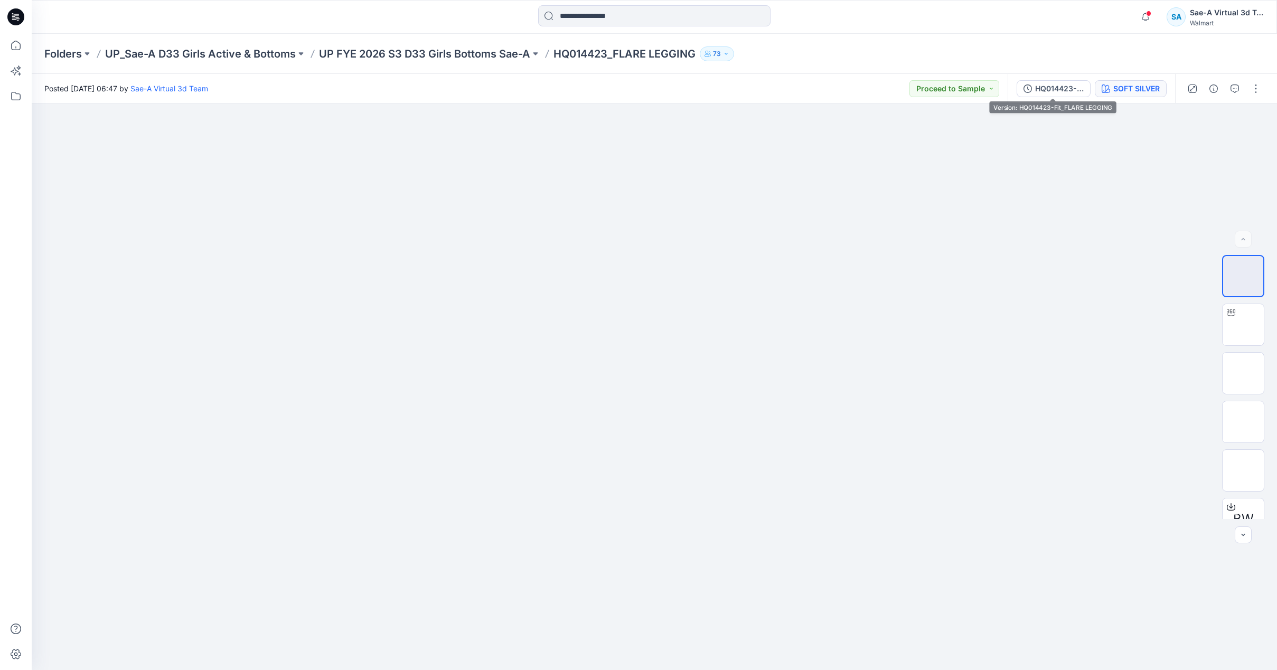
click at [1133, 86] on div "SOFT SILVER" at bounding box center [1137, 89] width 46 height 12
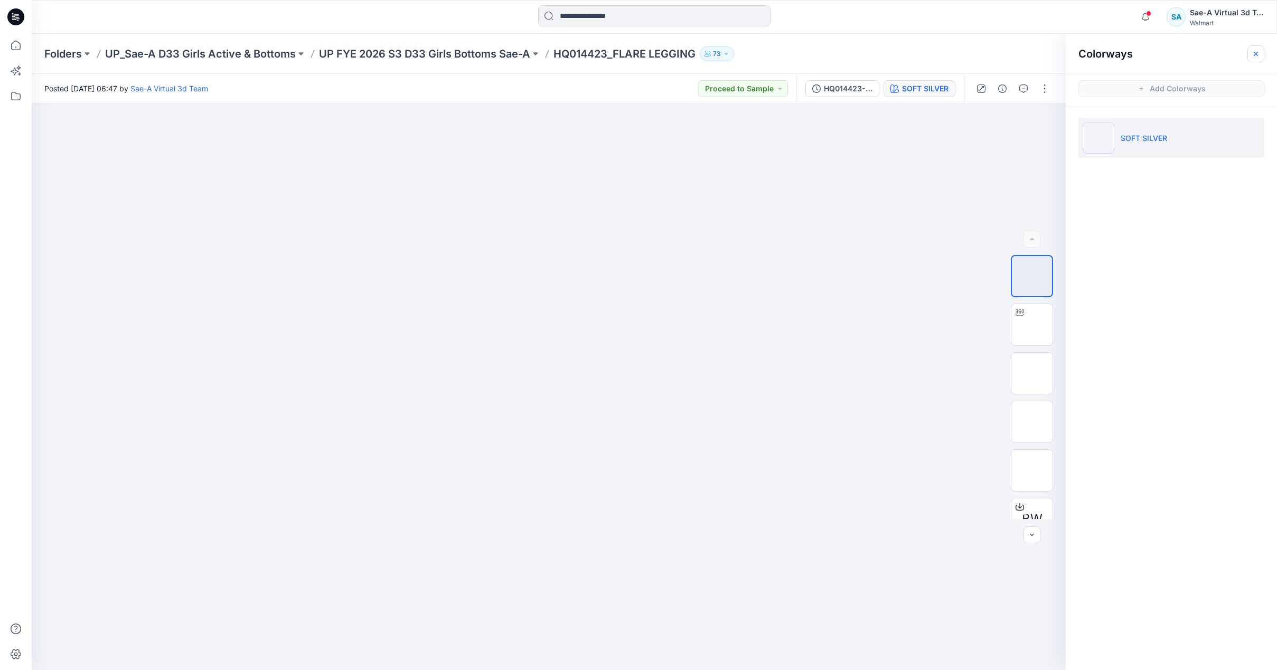
click at [1262, 50] on button "button" at bounding box center [1256, 53] width 17 height 17
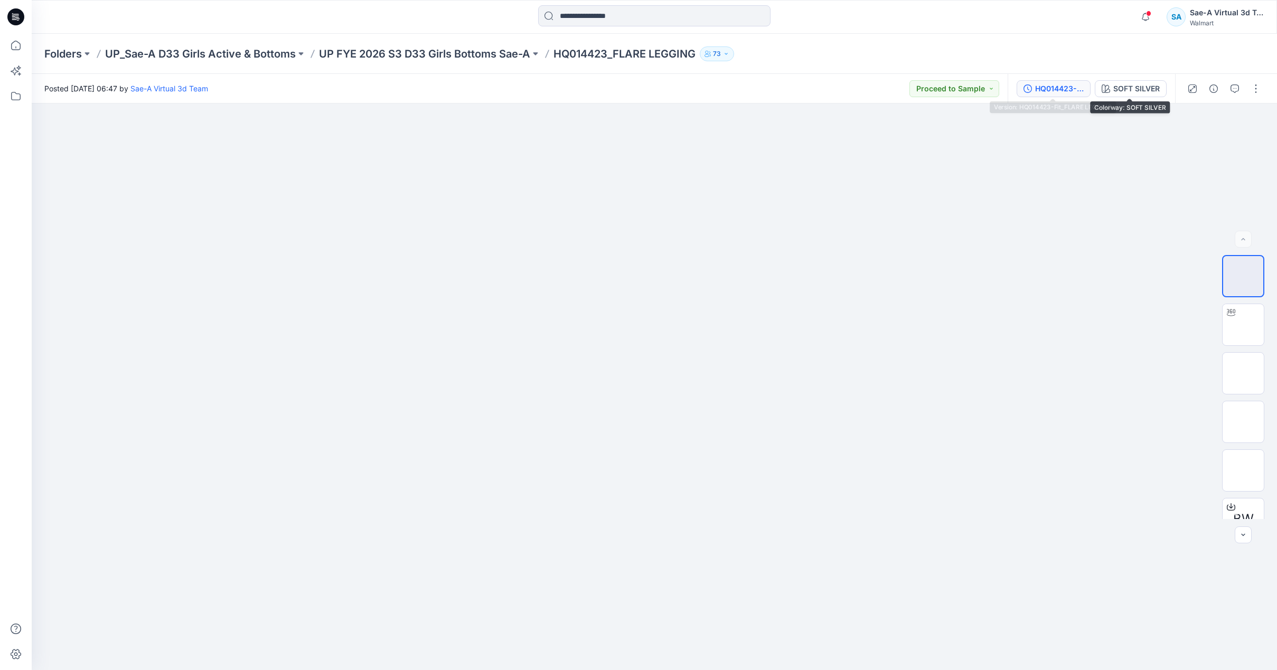
click at [1066, 89] on div "HQ014423-Fit_FLARE LEGGING" at bounding box center [1059, 89] width 49 height 12
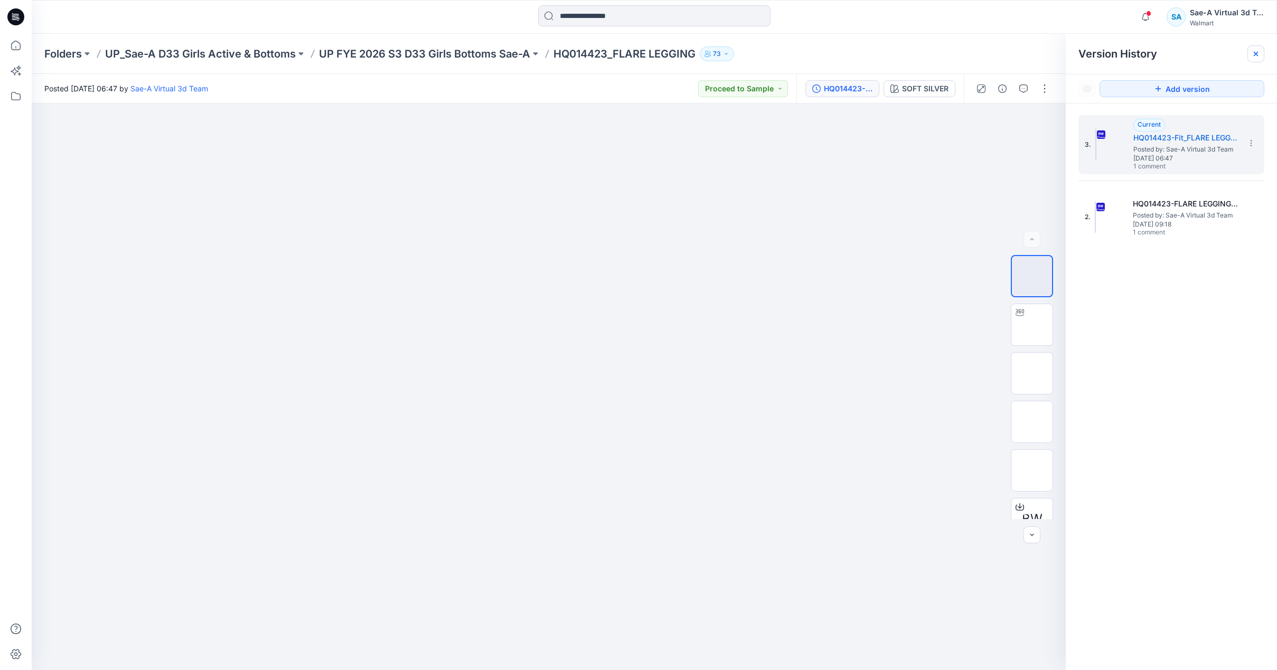
click at [1259, 53] on icon at bounding box center [1256, 54] width 8 height 8
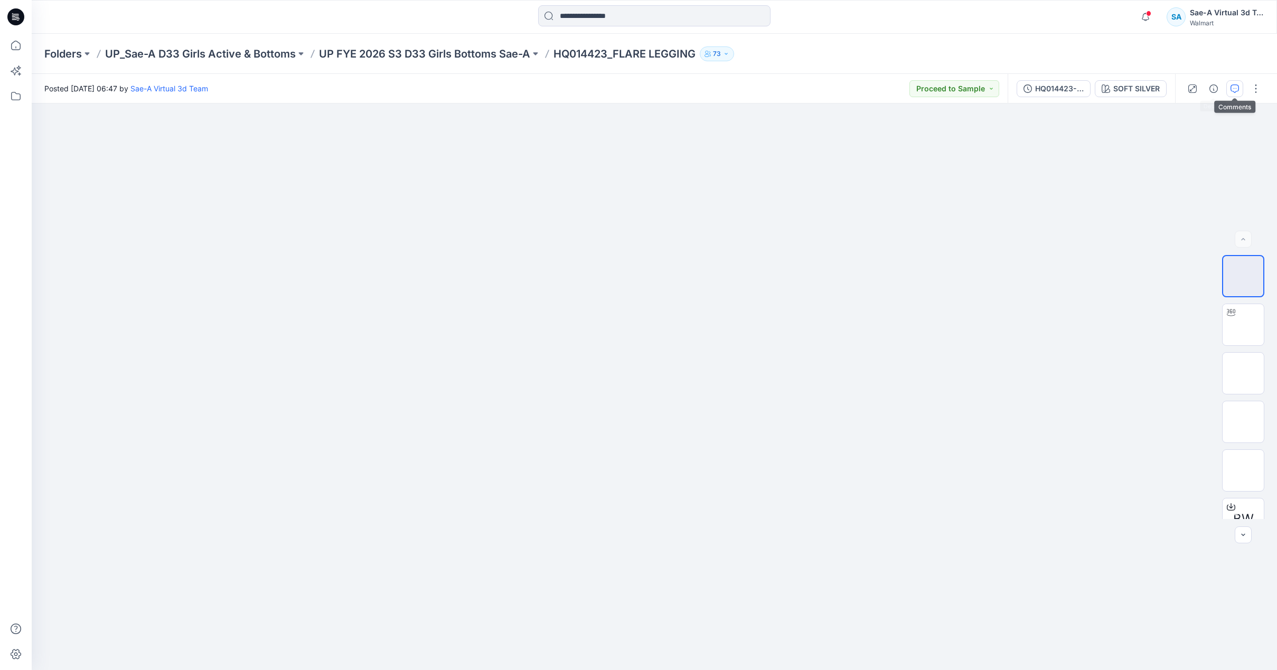
click at [1236, 87] on icon "button" at bounding box center [1235, 89] width 8 height 8
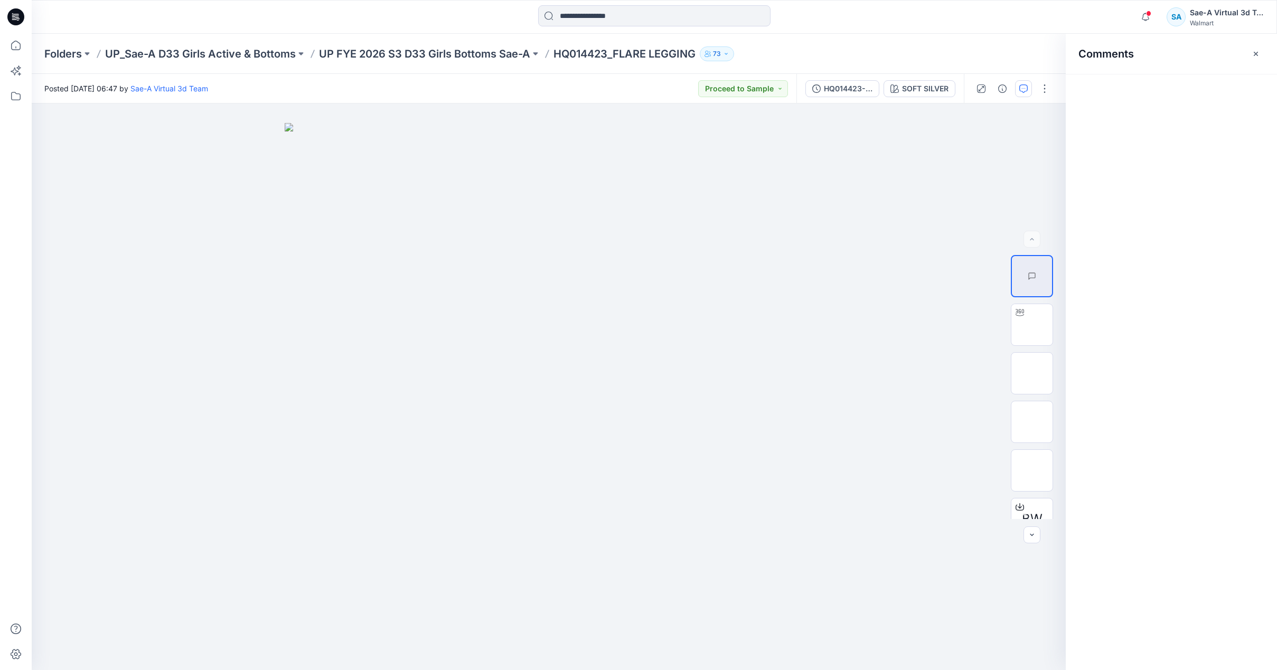
click at [1266, 50] on div "Comments" at bounding box center [1171, 54] width 211 height 40
click at [1260, 50] on button "button" at bounding box center [1256, 53] width 17 height 17
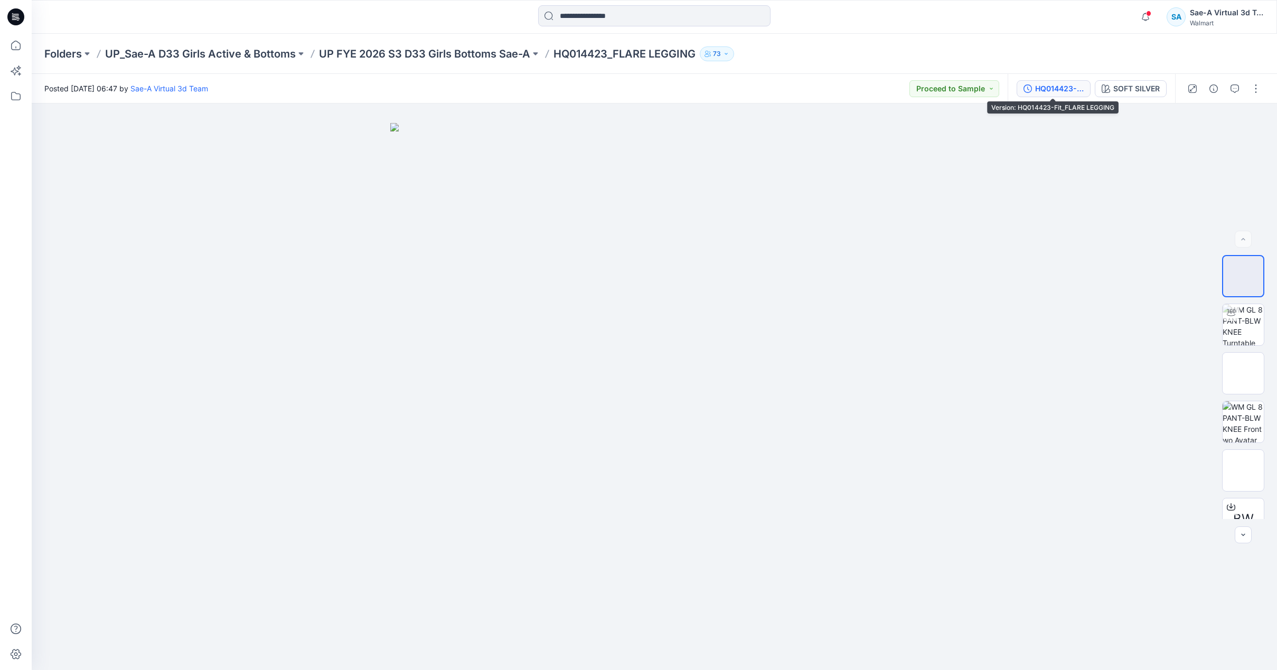
click at [1064, 87] on div "HQ014423-Fit_FLARE LEGGING" at bounding box center [1059, 89] width 49 height 12
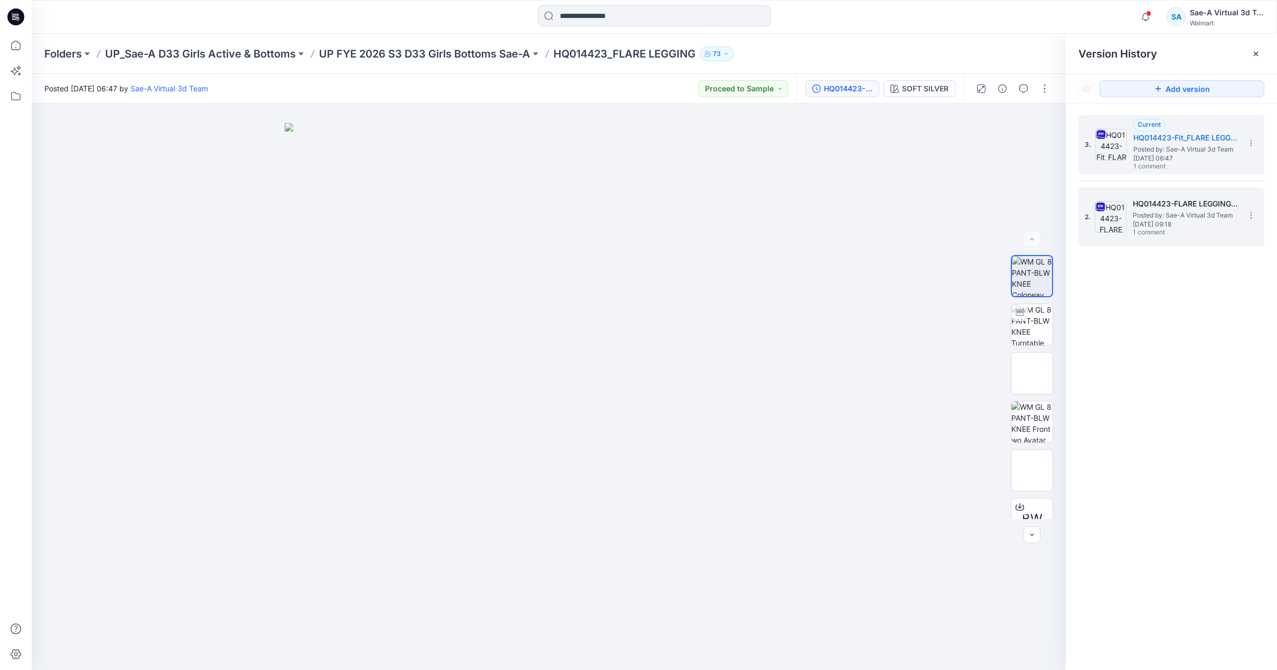
click at [1168, 224] on span "[DATE] 09:18" at bounding box center [1186, 224] width 106 height 7
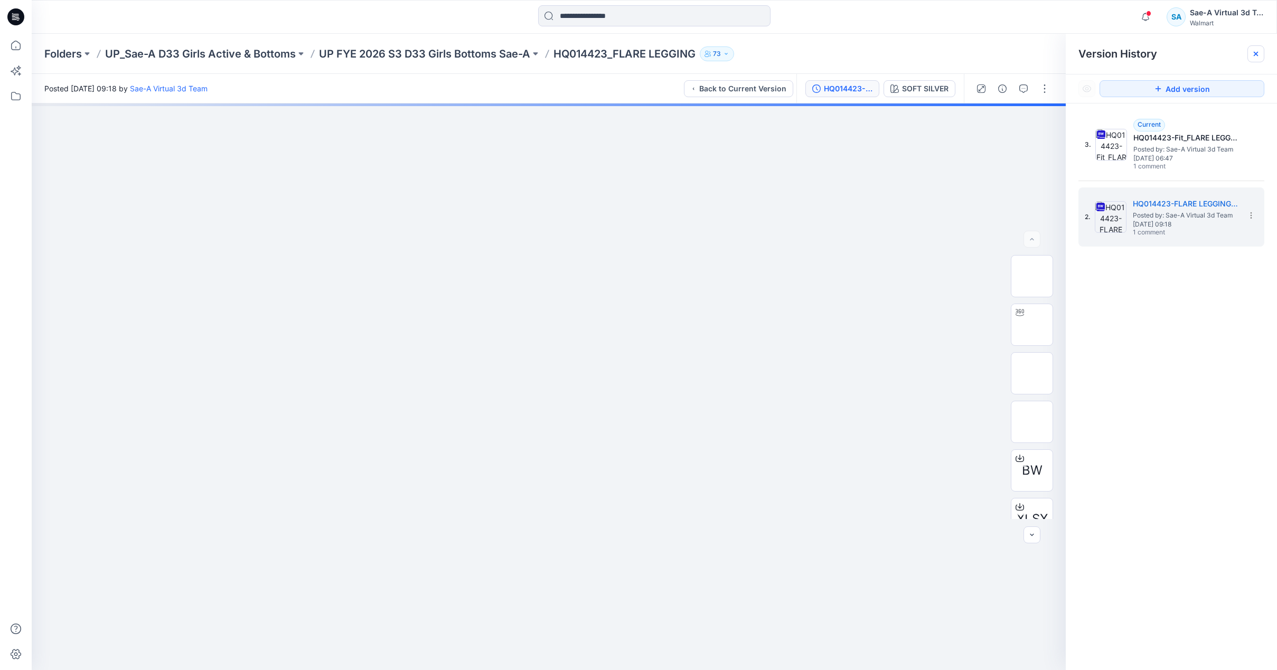
click at [1255, 50] on icon at bounding box center [1256, 54] width 8 height 8
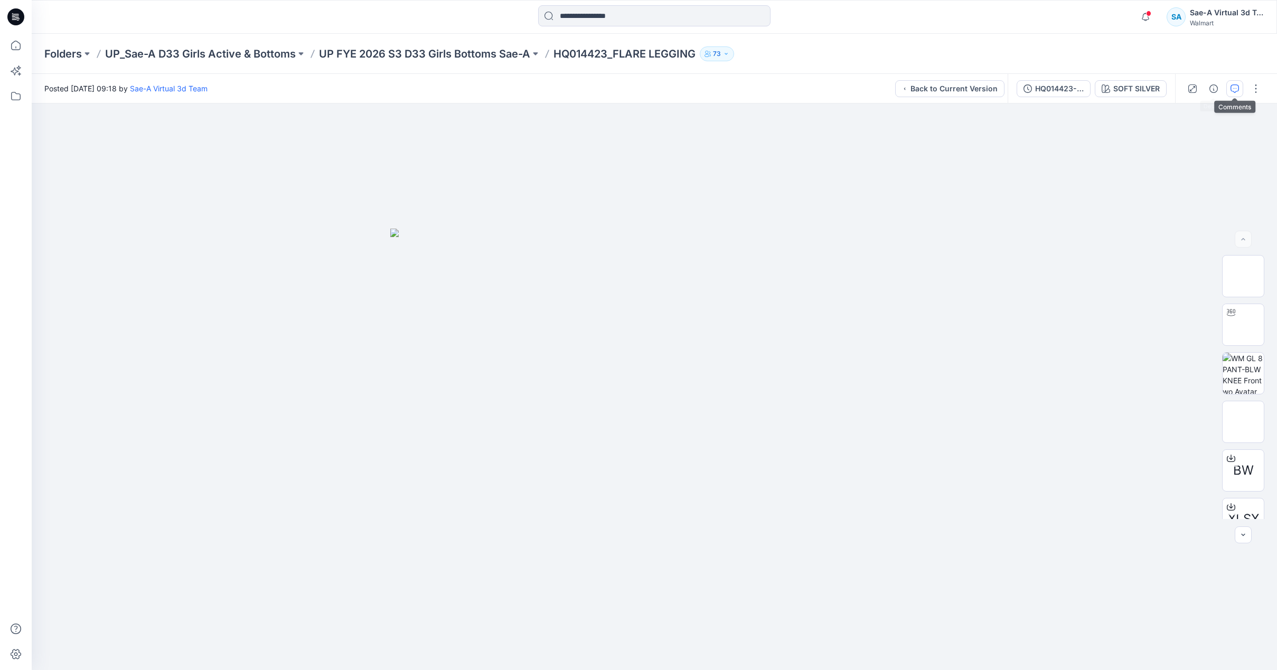
click at [1231, 88] on icon "button" at bounding box center [1235, 89] width 8 height 8
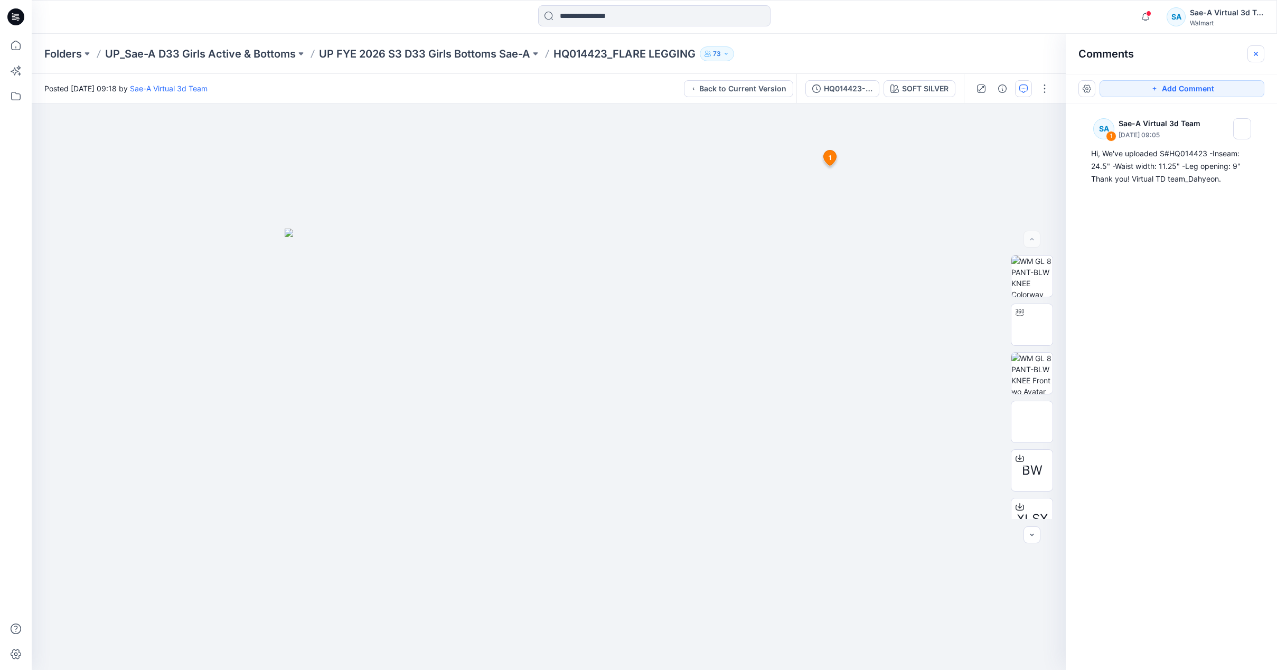
click at [1257, 52] on icon "button" at bounding box center [1256, 53] width 4 height 4
